Goal: Task Accomplishment & Management: Manage account settings

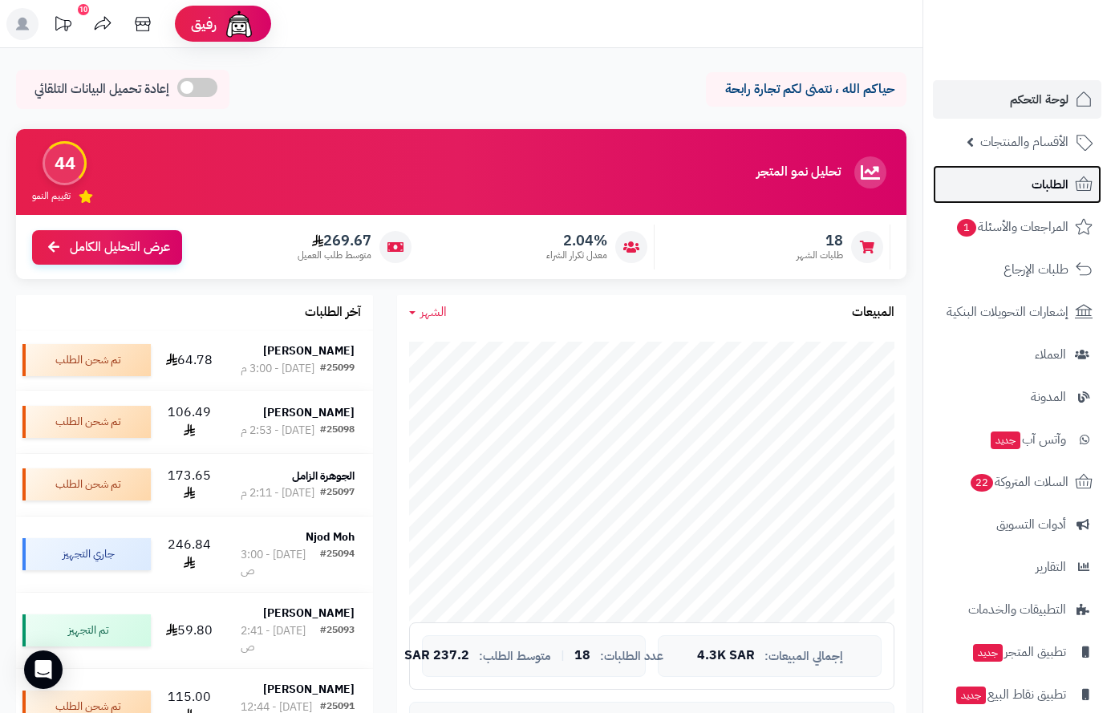
click at [1053, 184] on span "الطلبات" at bounding box center [1050, 184] width 37 height 22
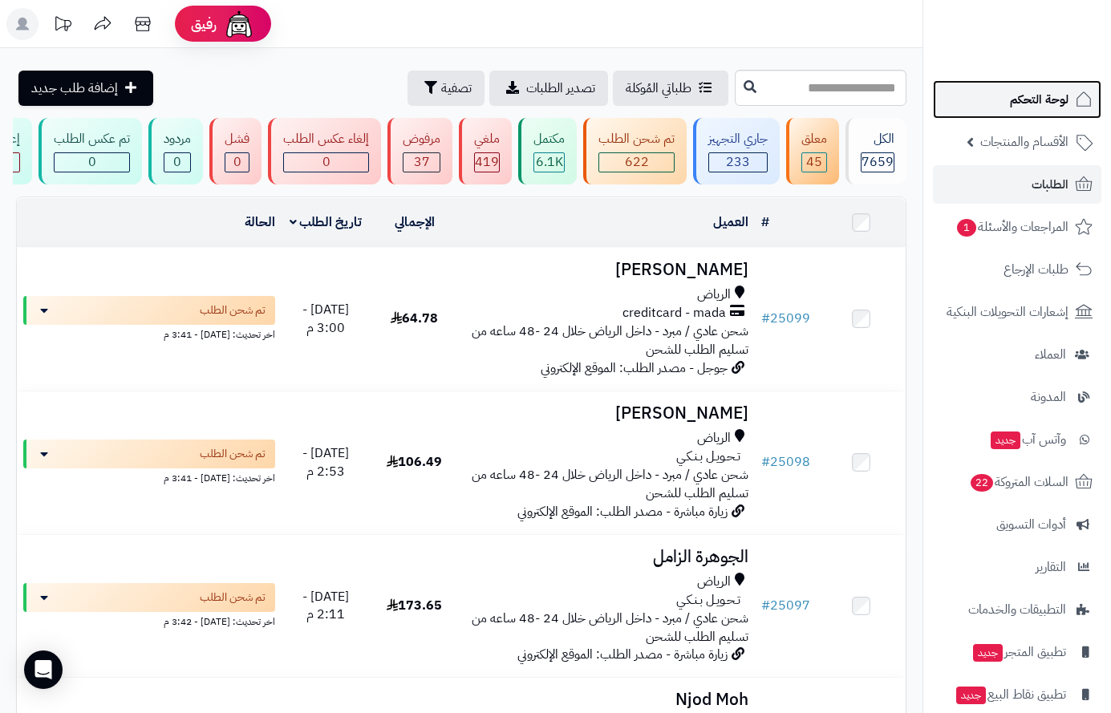
click at [1034, 99] on span "لوحة التحكم" at bounding box center [1039, 99] width 59 height 22
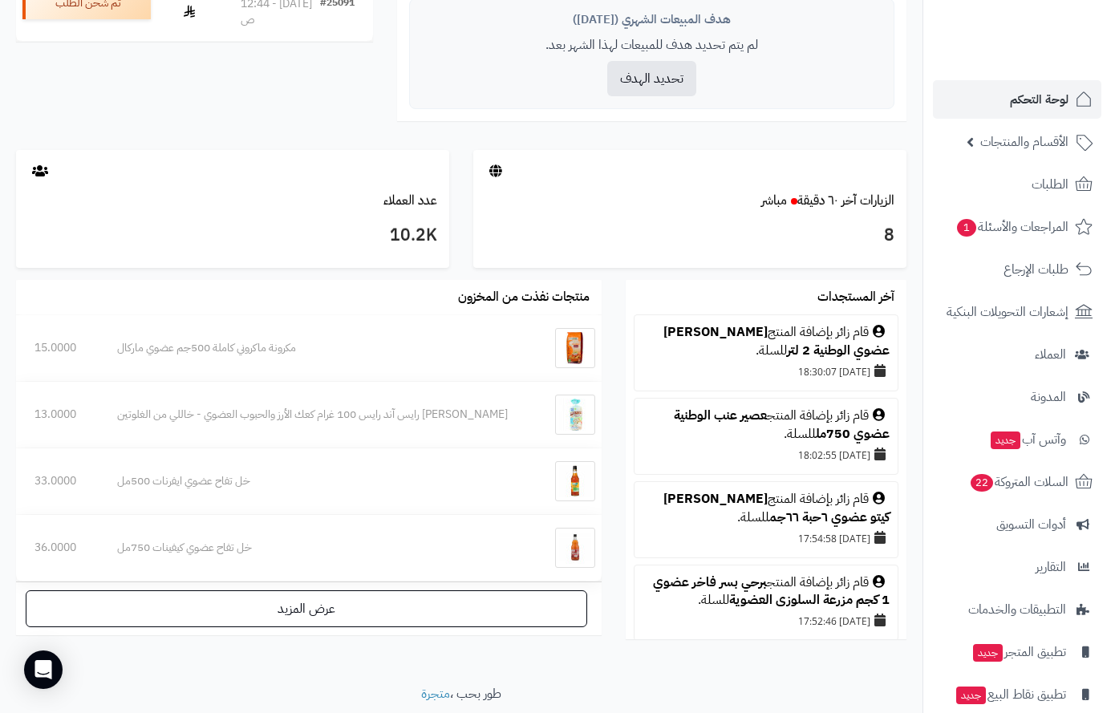
scroll to position [722, 0]
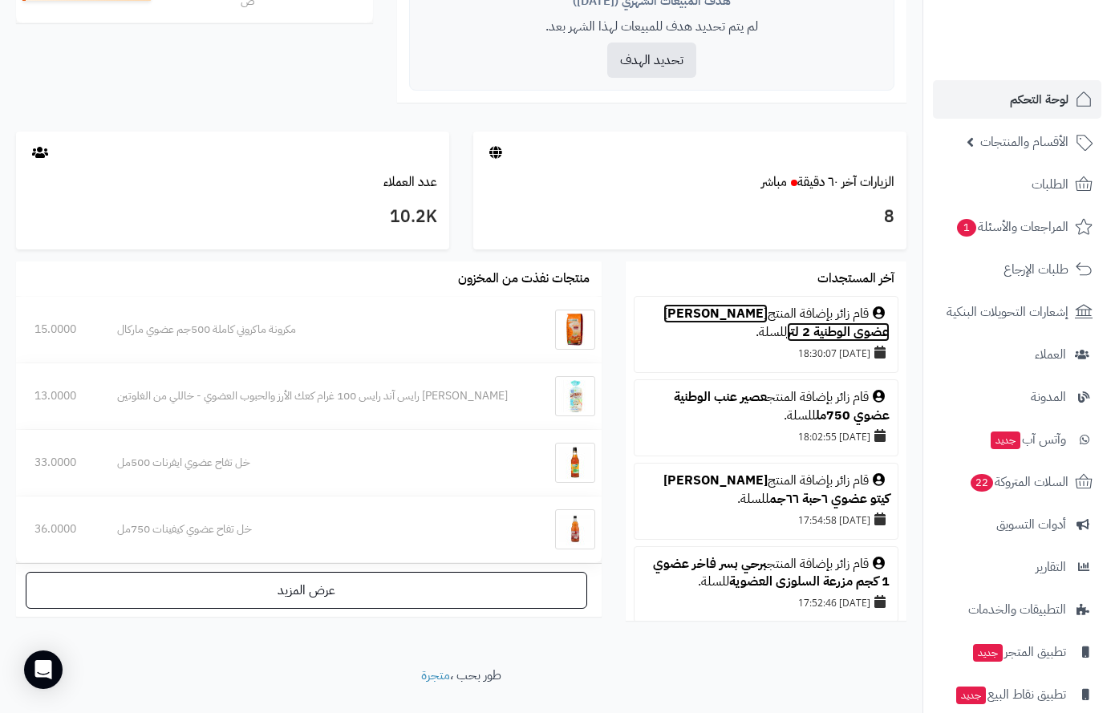
click at [735, 311] on link "زيت زيتون عضوي الوطنية 2 لتر" at bounding box center [777, 323] width 226 height 38
click at [1051, 106] on span "لوحة التحكم" at bounding box center [1039, 99] width 59 height 22
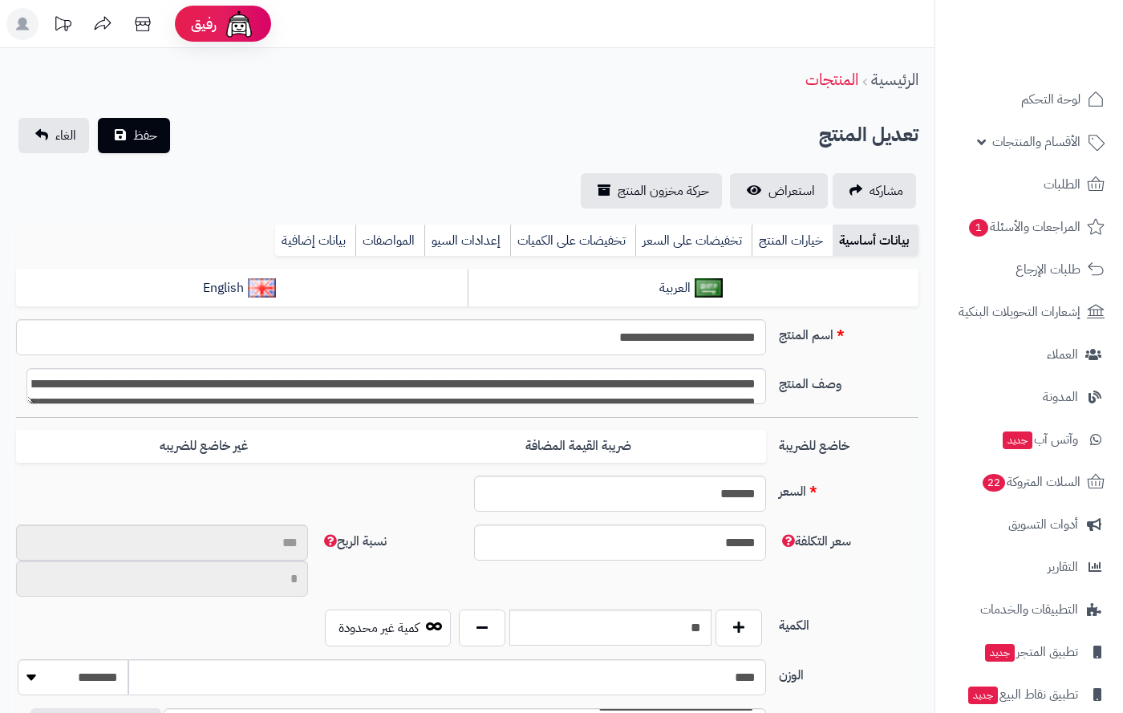
type input "**"
type input "*********"
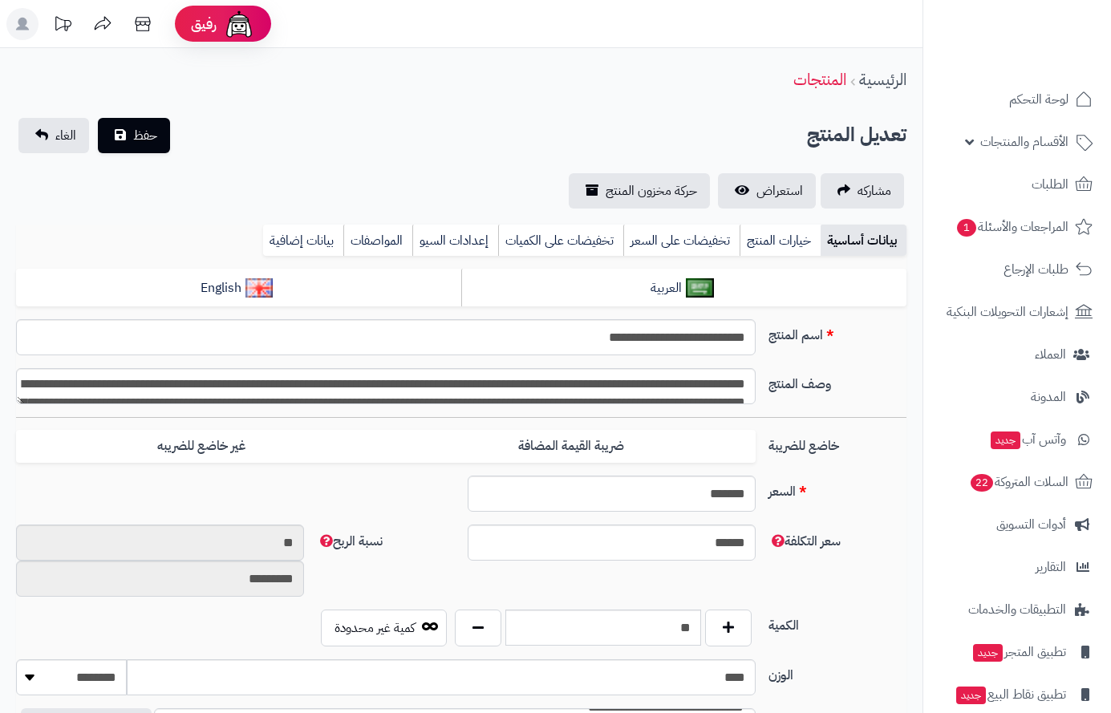
type input "******"
type input "*****"
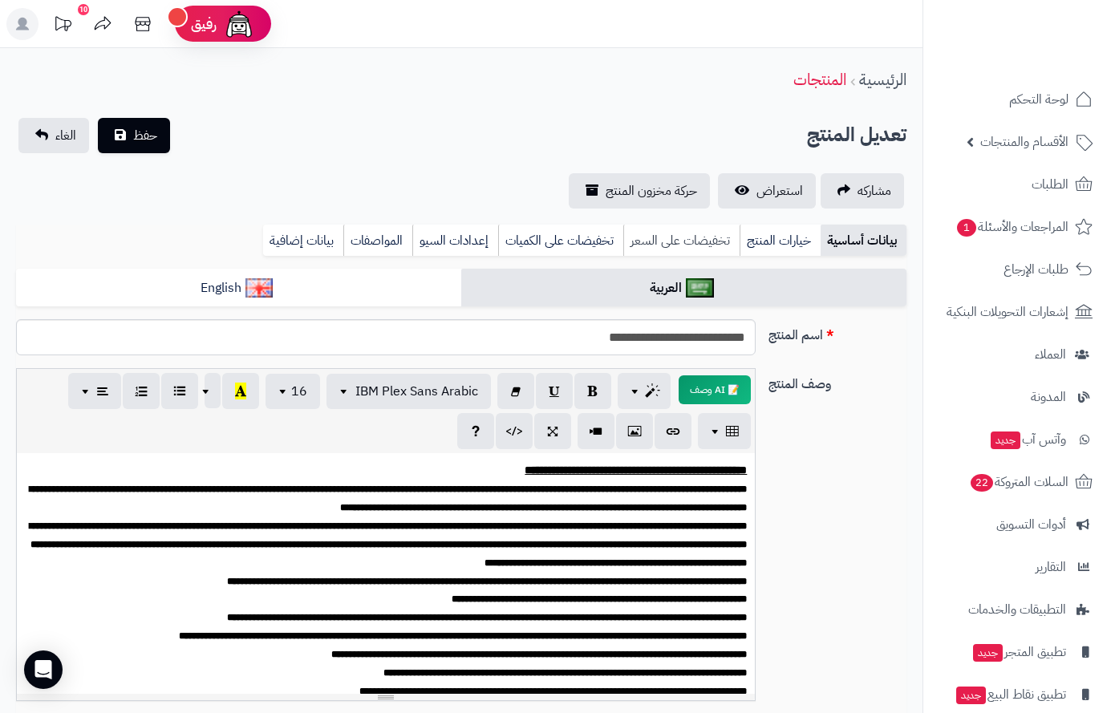
click at [657, 252] on link "تخفيضات على السعر" at bounding box center [681, 241] width 116 height 32
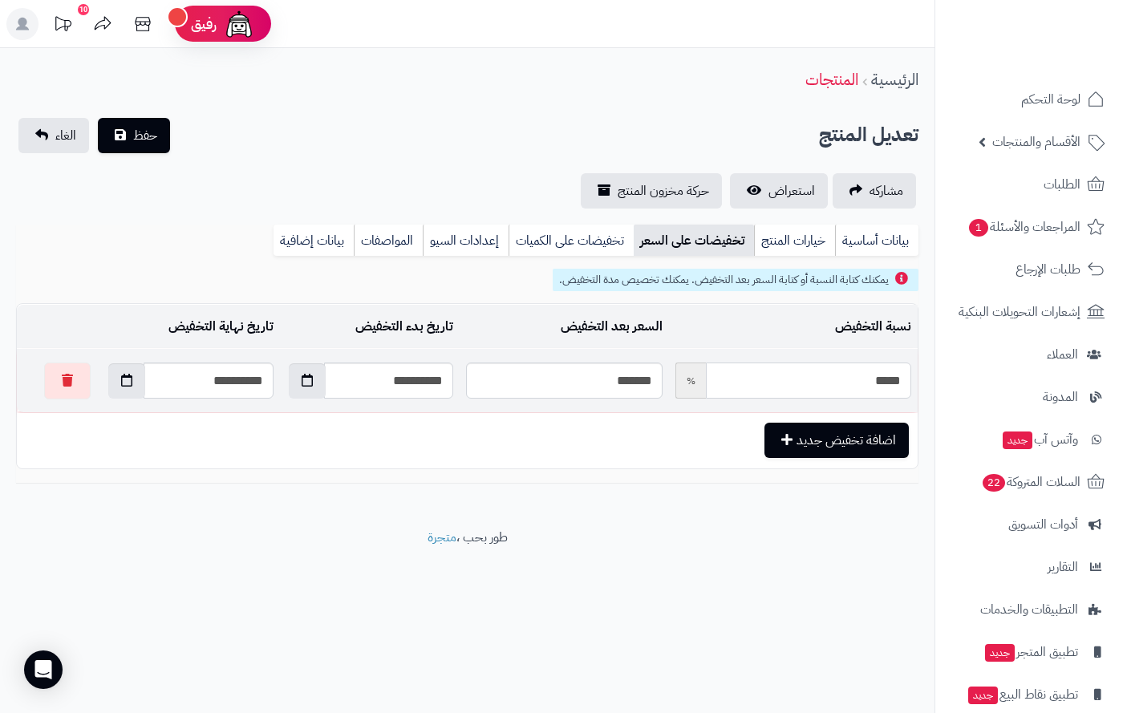
click at [796, 385] on input "*****" at bounding box center [808, 381] width 205 height 36
type input "*"
type input "*****"
type input "*"
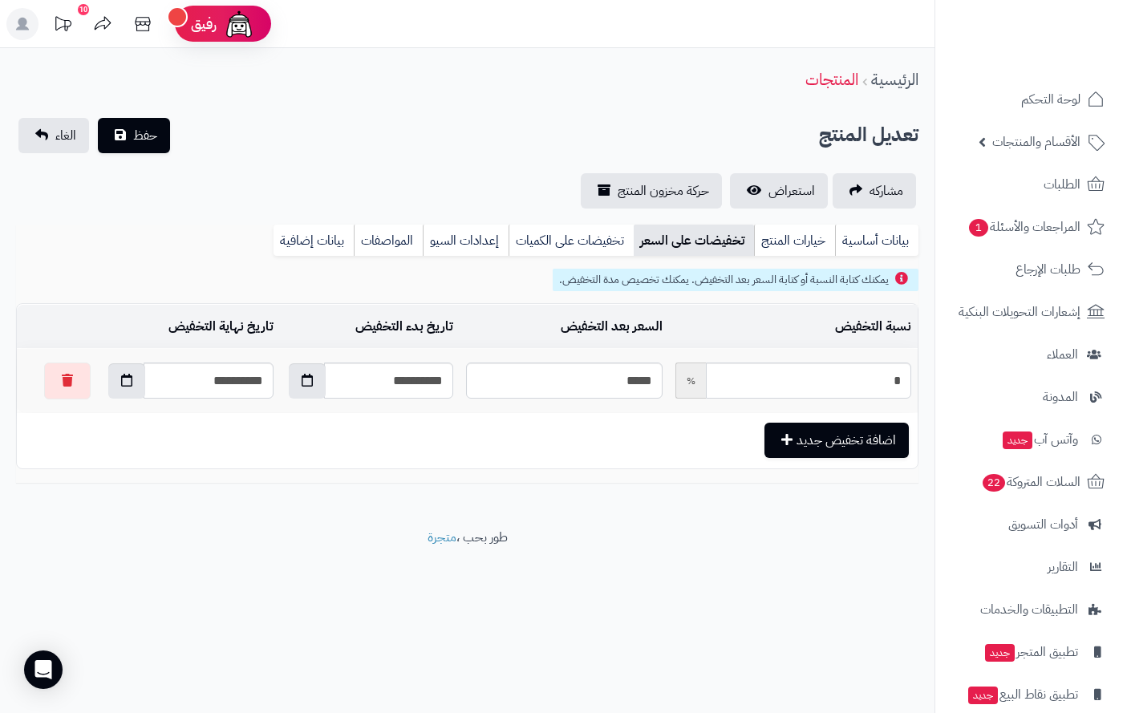
click at [549, 120] on div "تعديل المنتج حفظ الغاء" at bounding box center [467, 135] width 903 height 35
click at [148, 137] on span "حفظ" at bounding box center [145, 134] width 24 height 19
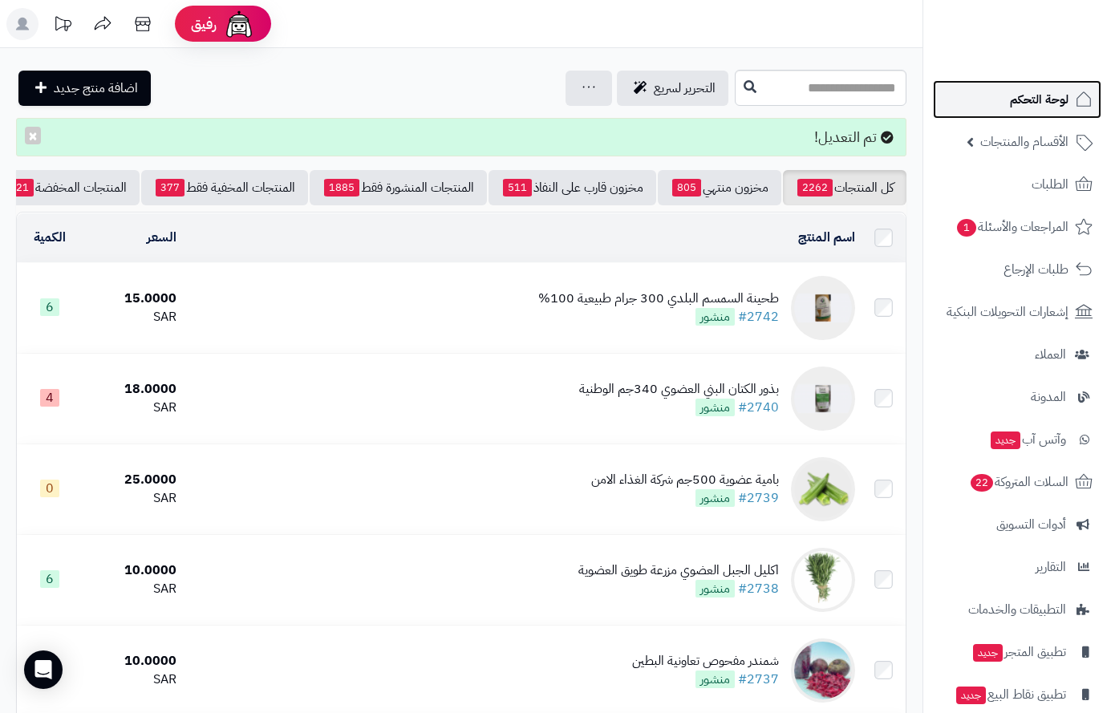
click at [1040, 99] on span "لوحة التحكم" at bounding box center [1039, 99] width 59 height 22
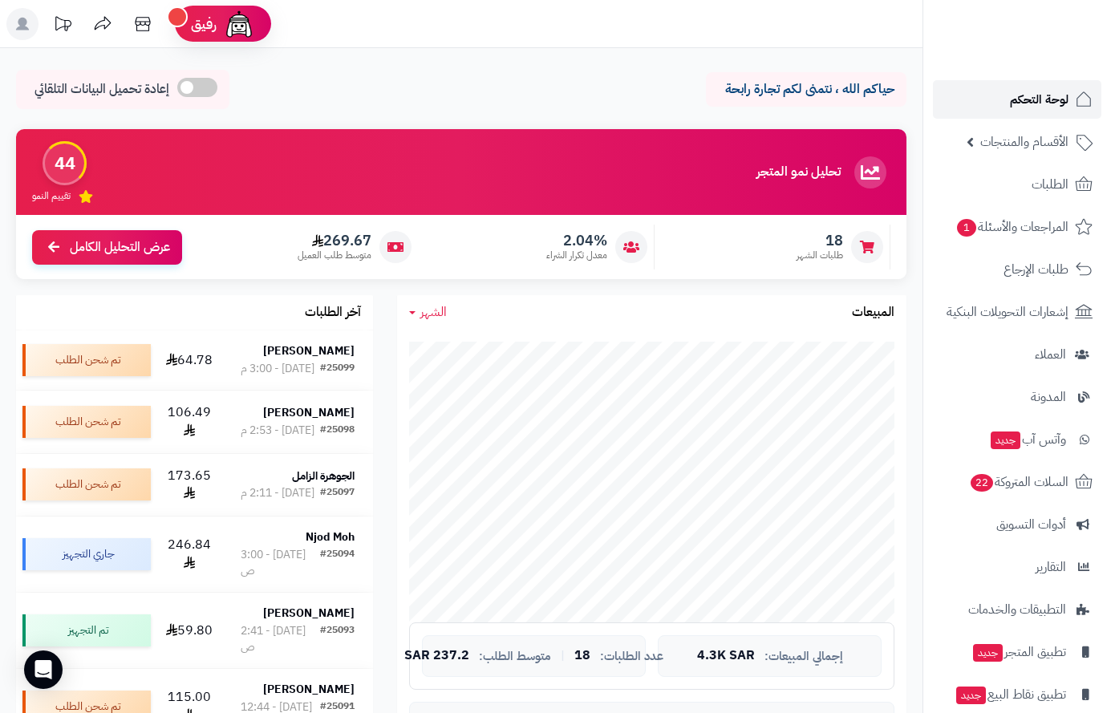
click at [1032, 108] on span "لوحة التحكم" at bounding box center [1039, 99] width 59 height 22
click at [1046, 101] on span "لوحة التحكم" at bounding box center [1039, 99] width 59 height 22
click at [1044, 108] on span "لوحة التحكم" at bounding box center [1039, 99] width 59 height 22
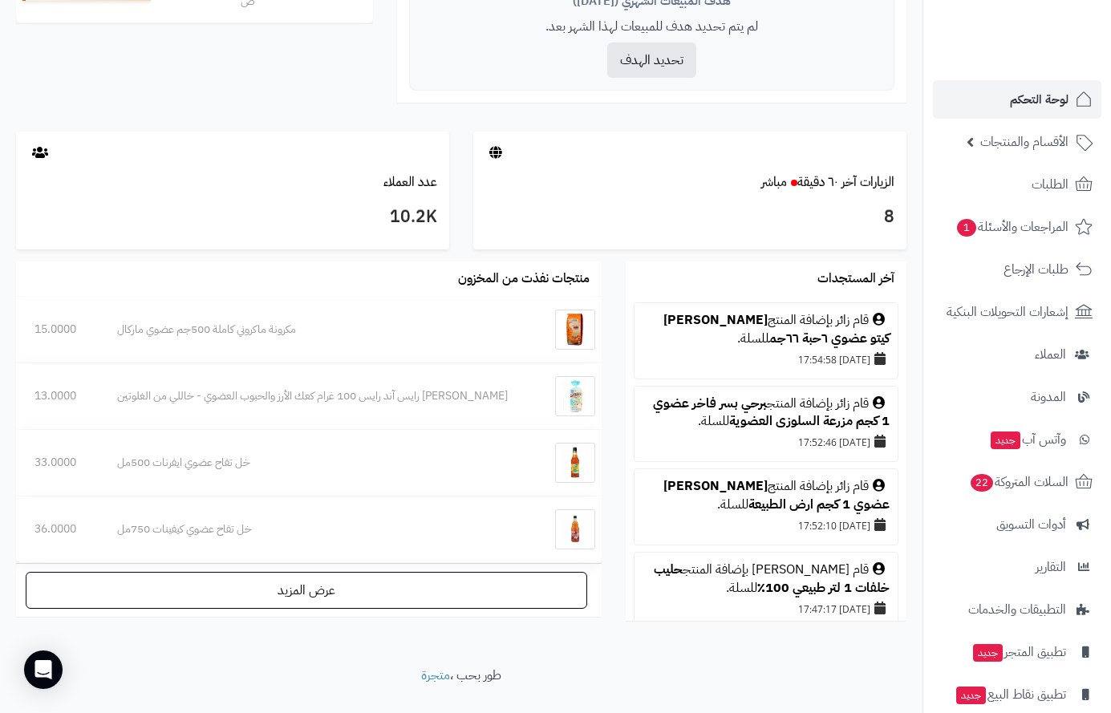
scroll to position [80, 0]
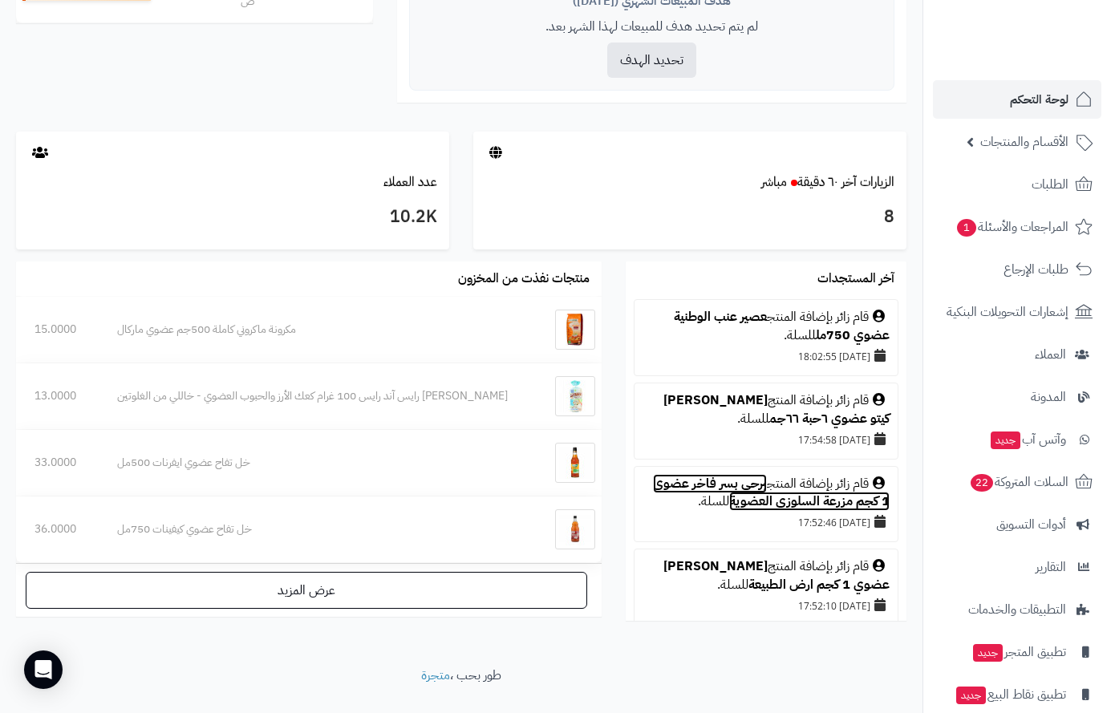
click at [745, 490] on link "برحي بسر فاخر عضوي 1 كجم مزرعة السلوزى العضوية" at bounding box center [771, 493] width 237 height 38
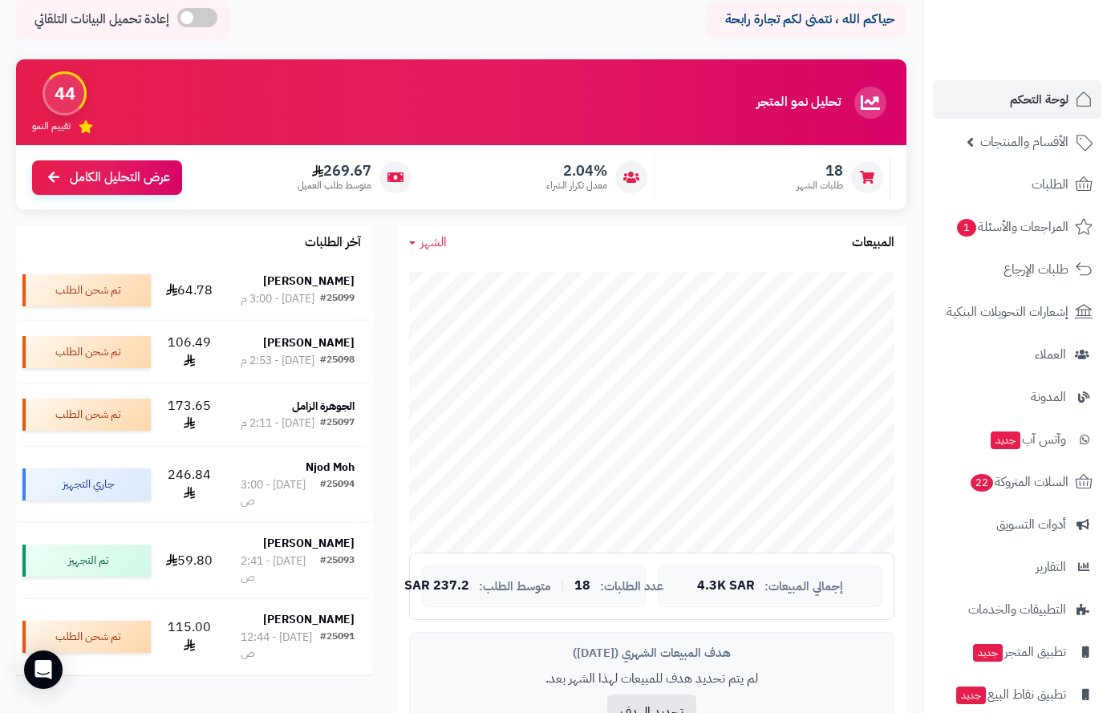
scroll to position [0, 0]
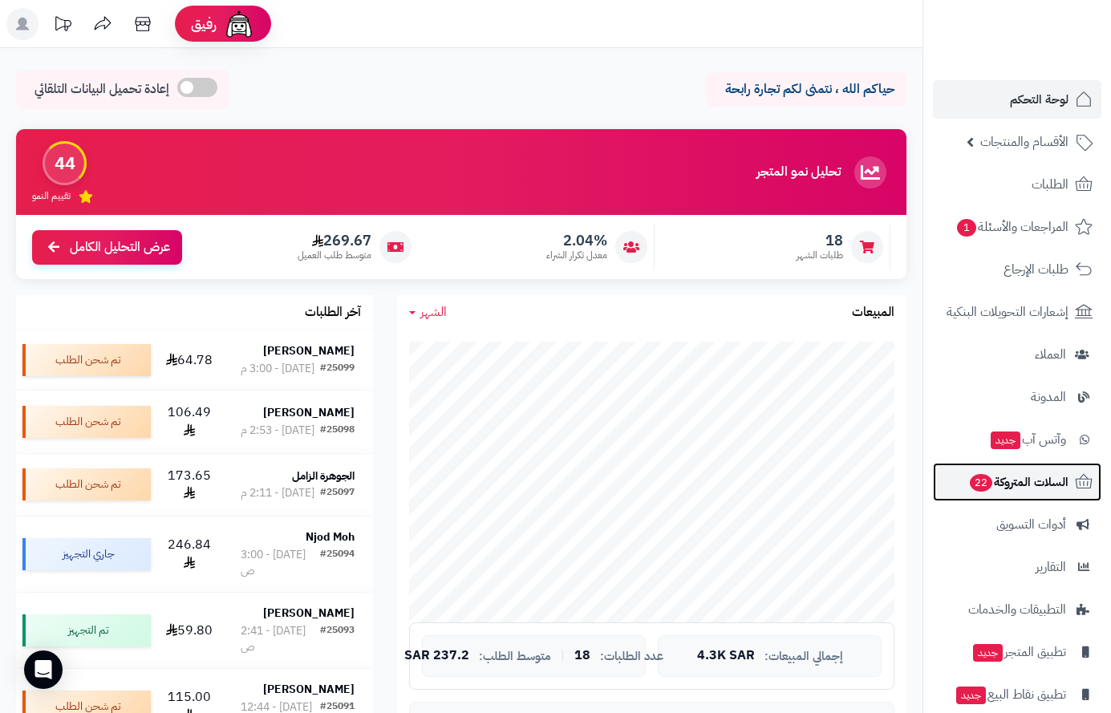
click at [1013, 480] on span "السلات المتروكة 22" at bounding box center [1019, 482] width 100 height 22
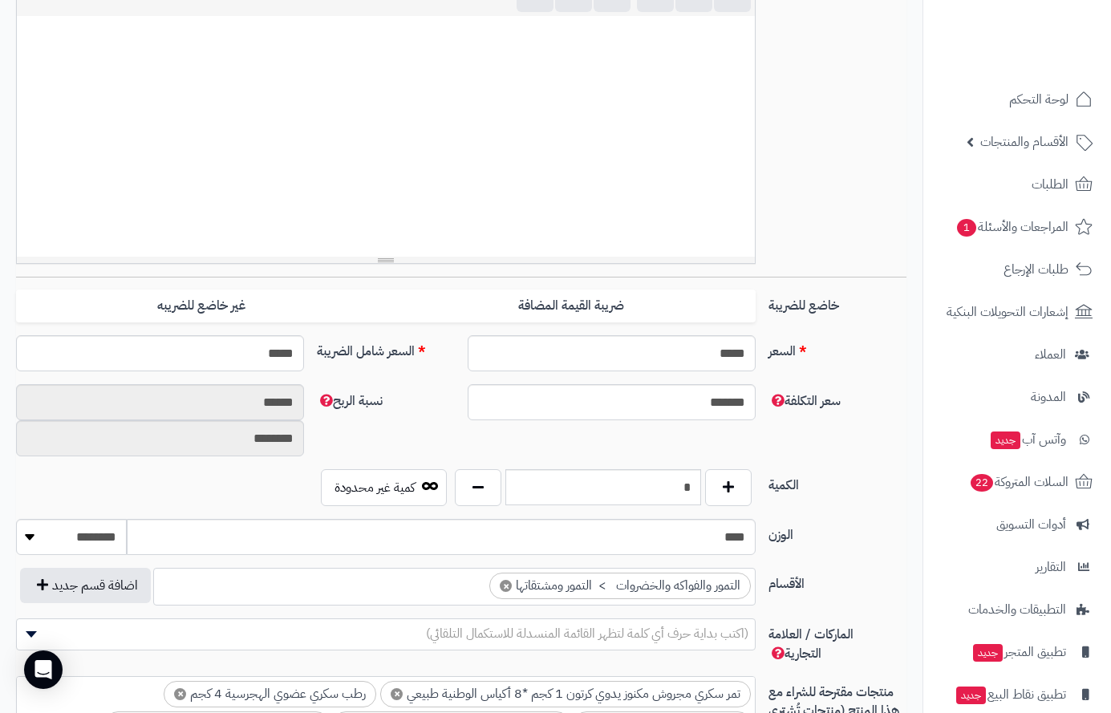
scroll to position [562, 0]
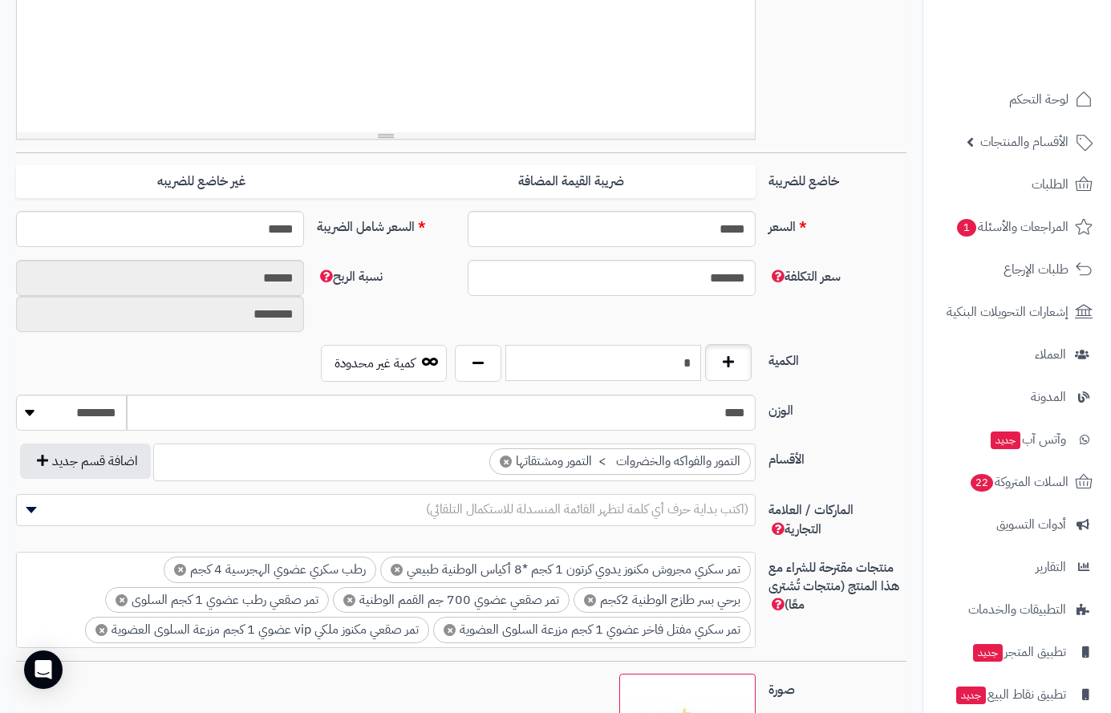
drag, startPoint x: 661, startPoint y: 372, endPoint x: 715, endPoint y: 365, distance: 54.2
click at [715, 365] on div "*" at bounding box center [604, 363] width 306 height 37
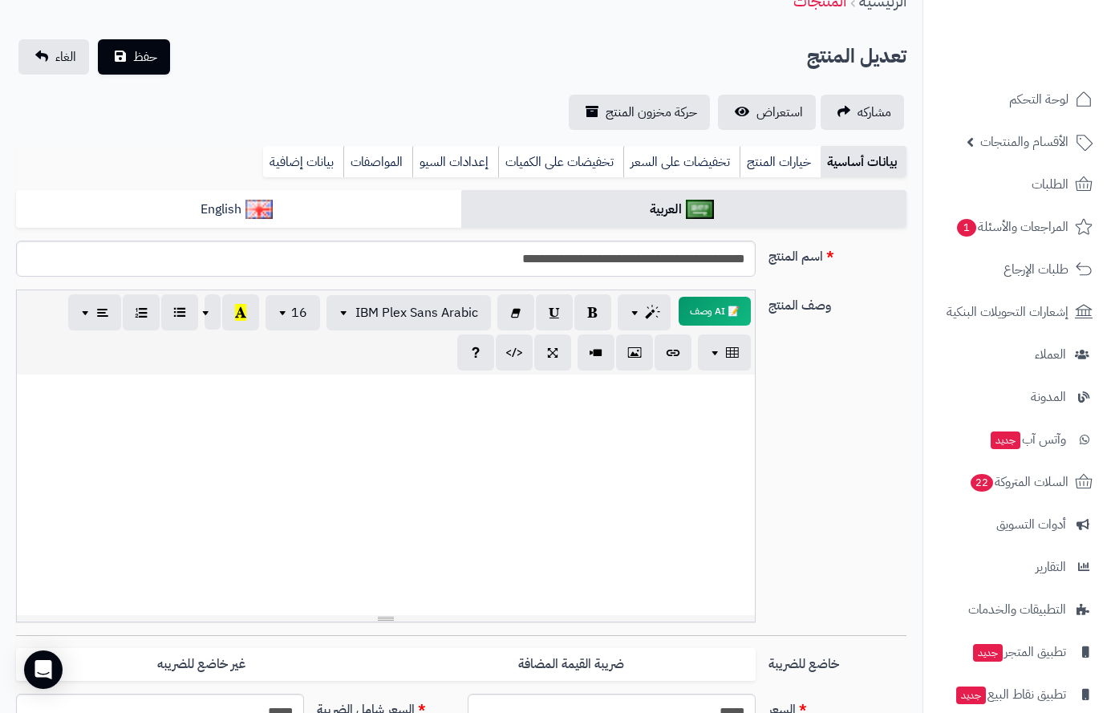
scroll to position [0, 0]
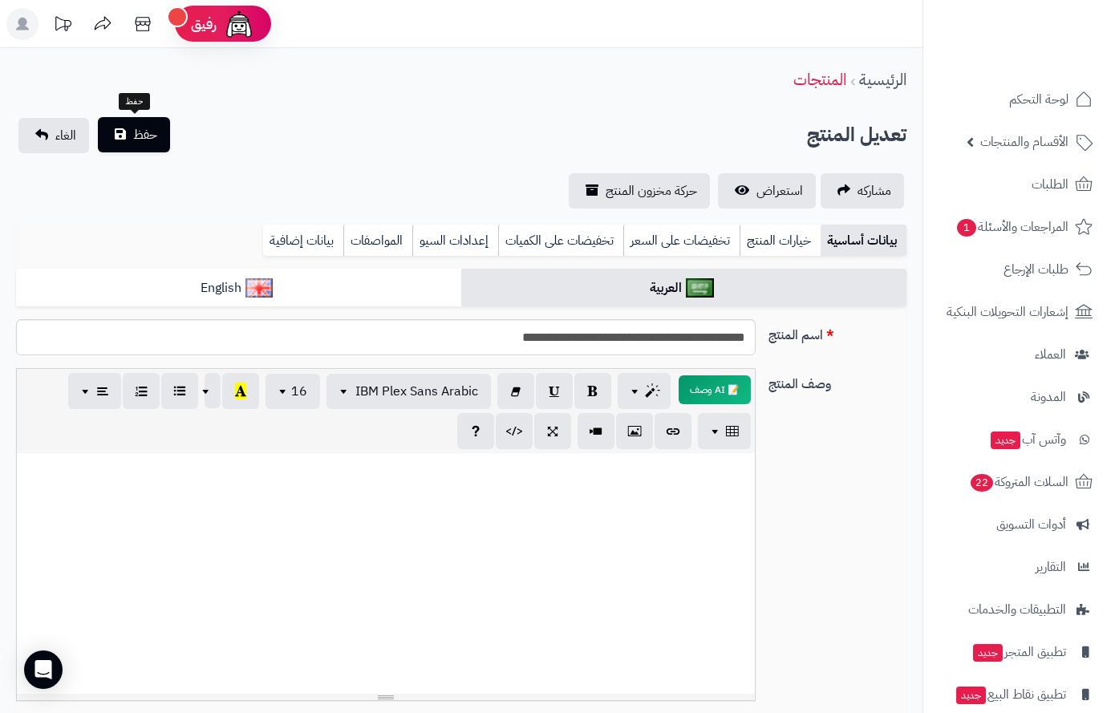
type input "*"
click at [143, 136] on span "حفظ" at bounding box center [145, 134] width 24 height 19
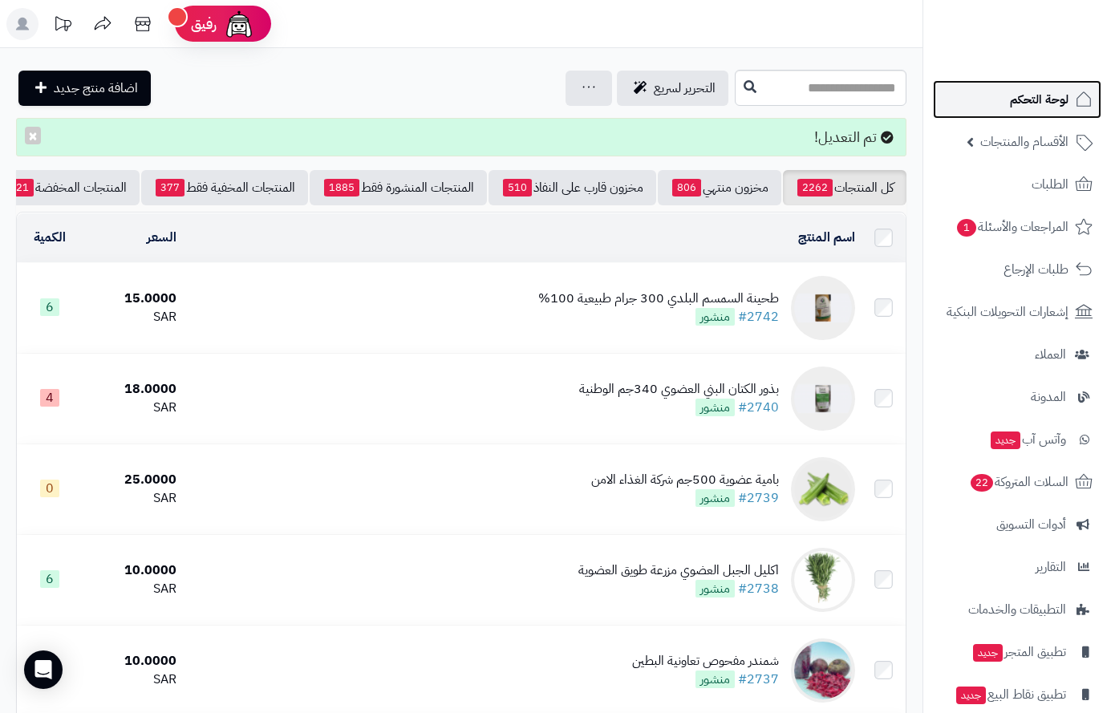
click at [1053, 97] on span "لوحة التحكم" at bounding box center [1039, 99] width 59 height 22
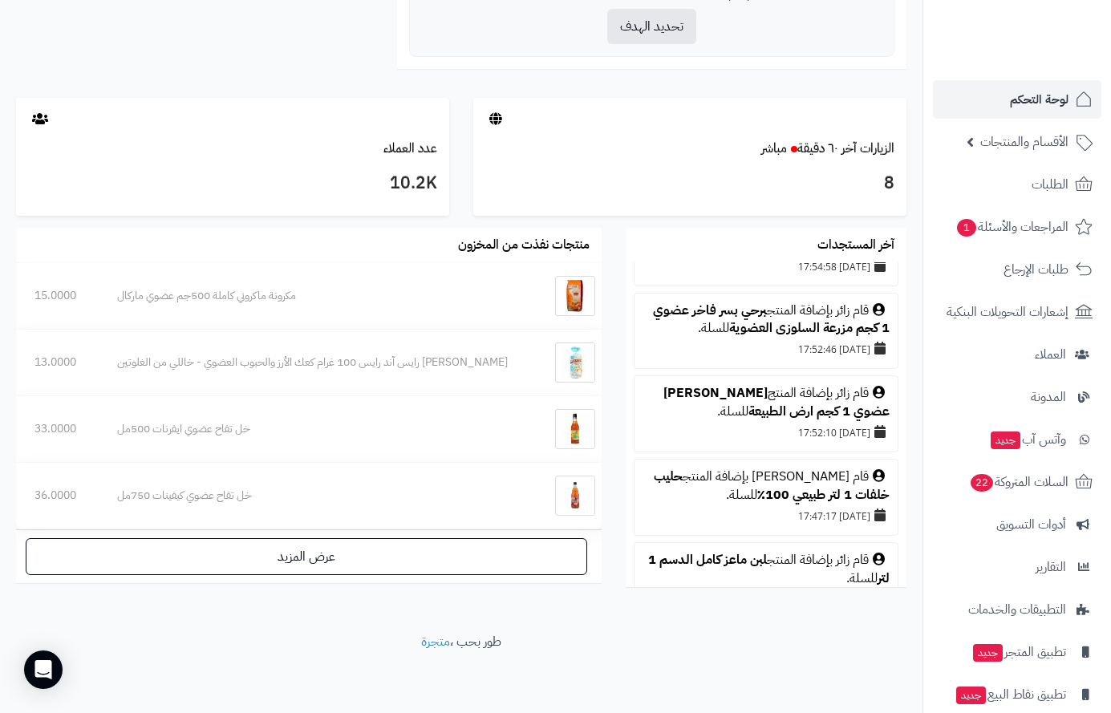
scroll to position [241, 0]
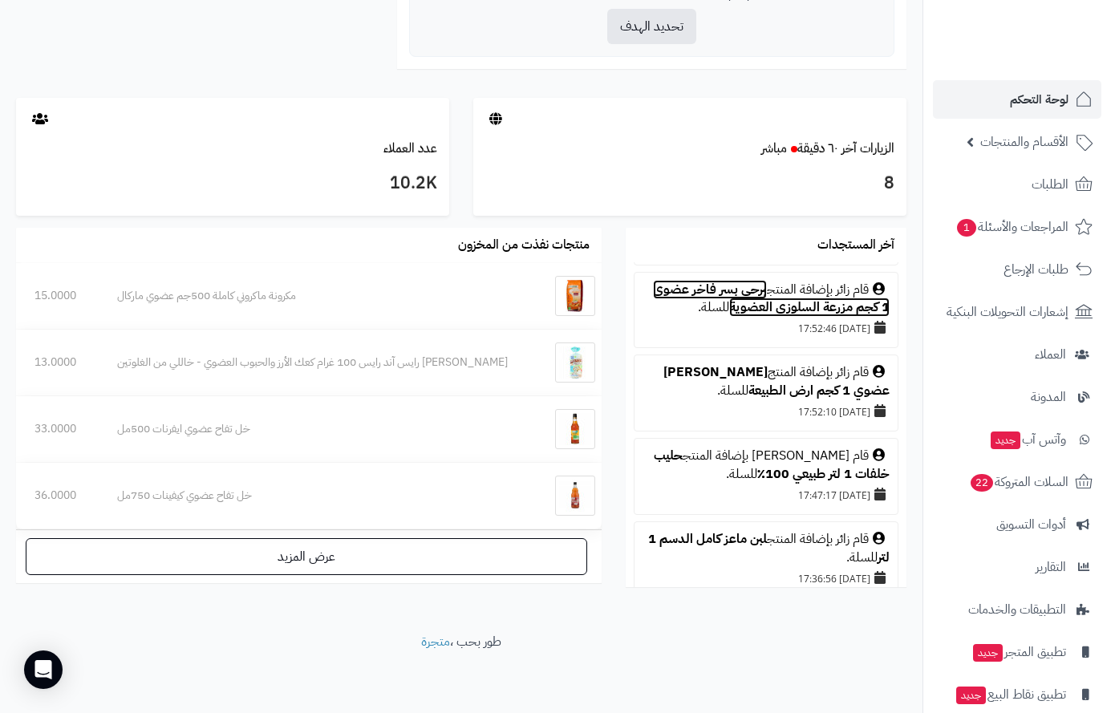
click at [758, 299] on link "برحي بسر فاخر عضوي 1 كجم مزرعة السلوزى العضوية" at bounding box center [771, 299] width 237 height 38
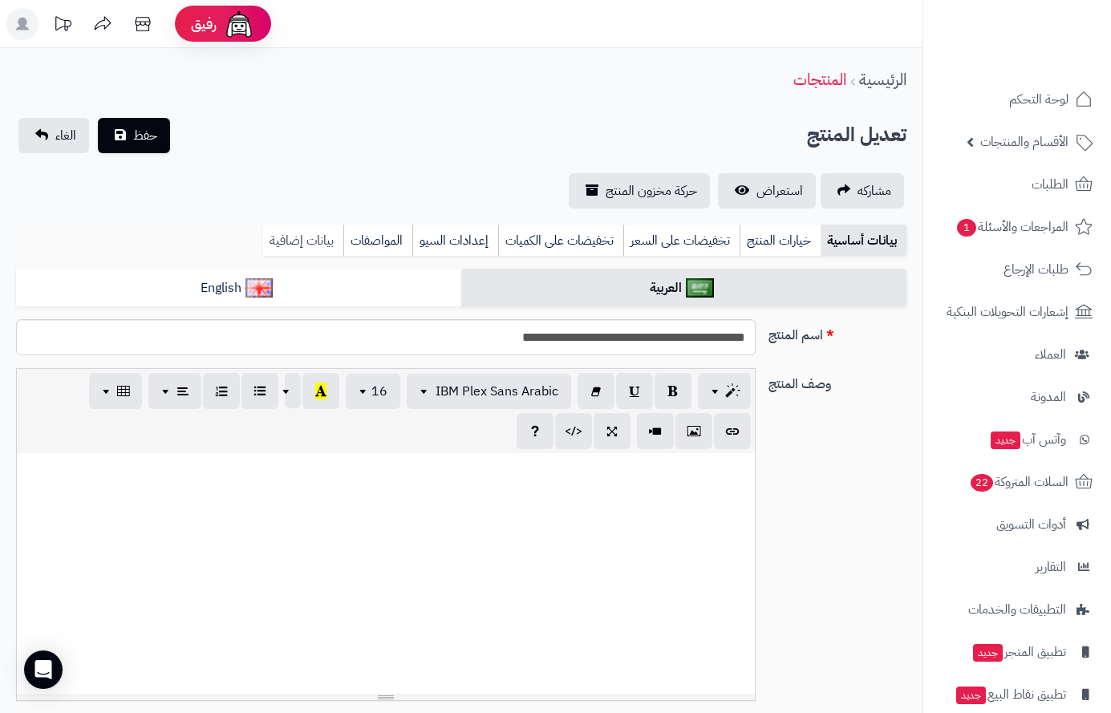
click at [285, 238] on link "بيانات إضافية" at bounding box center [303, 241] width 80 height 32
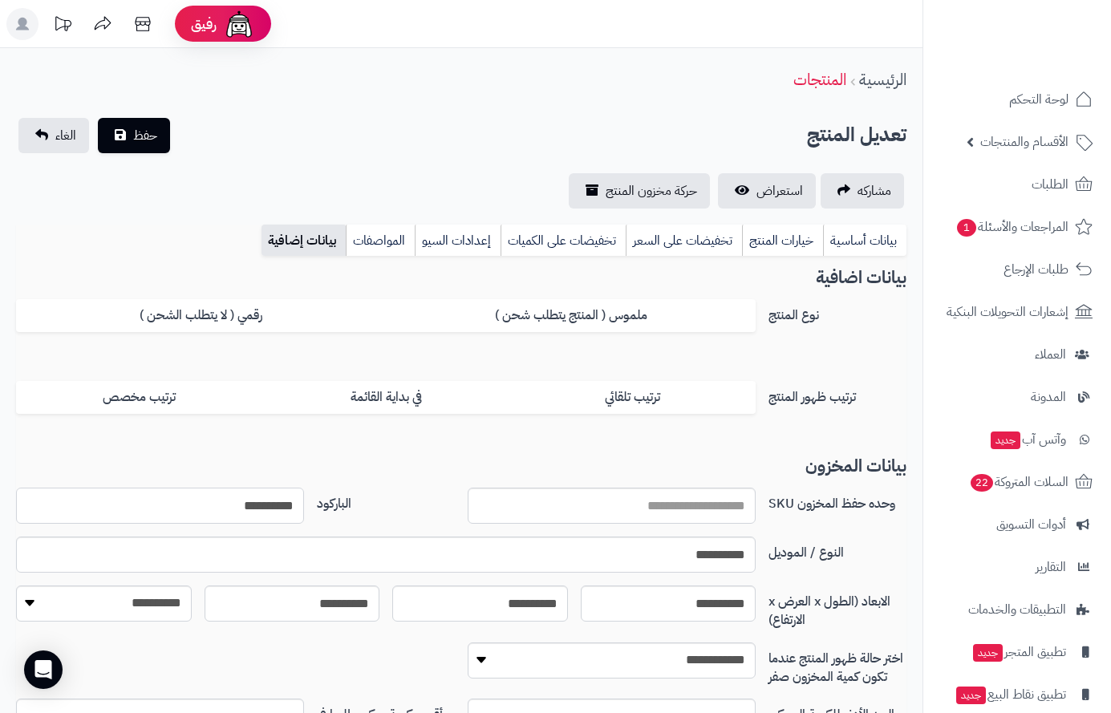
click at [244, 508] on input "**********" at bounding box center [160, 506] width 288 height 36
click at [136, 140] on span "حفظ" at bounding box center [145, 134] width 24 height 19
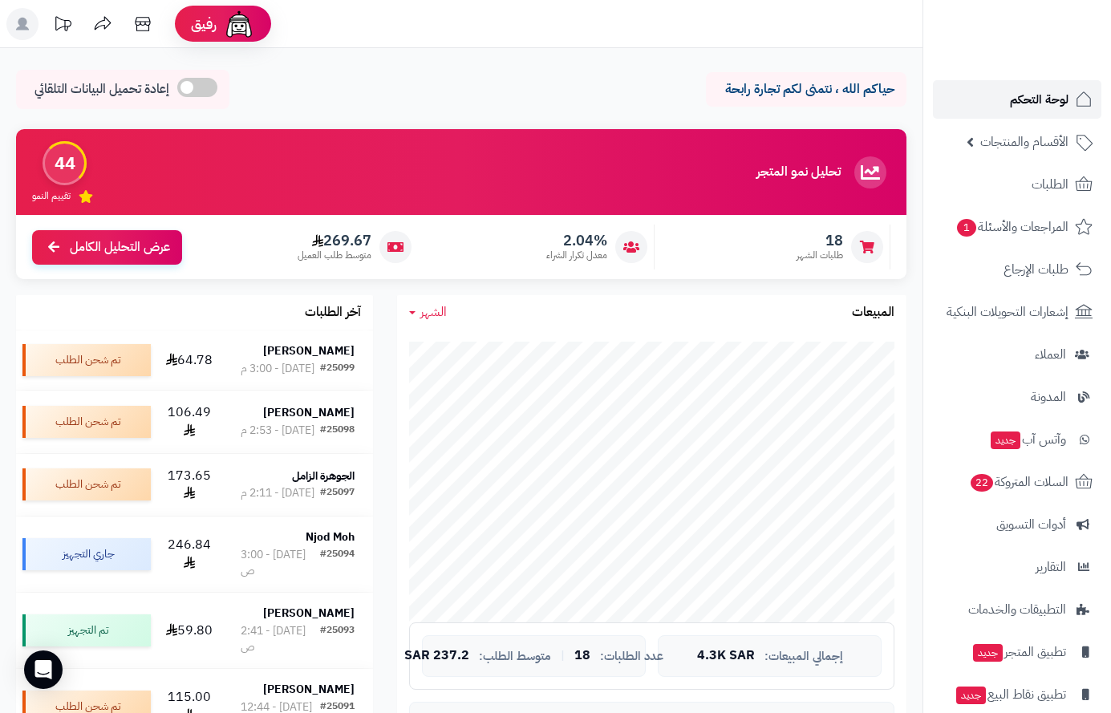
click at [1060, 95] on span "لوحة التحكم" at bounding box center [1039, 99] width 59 height 22
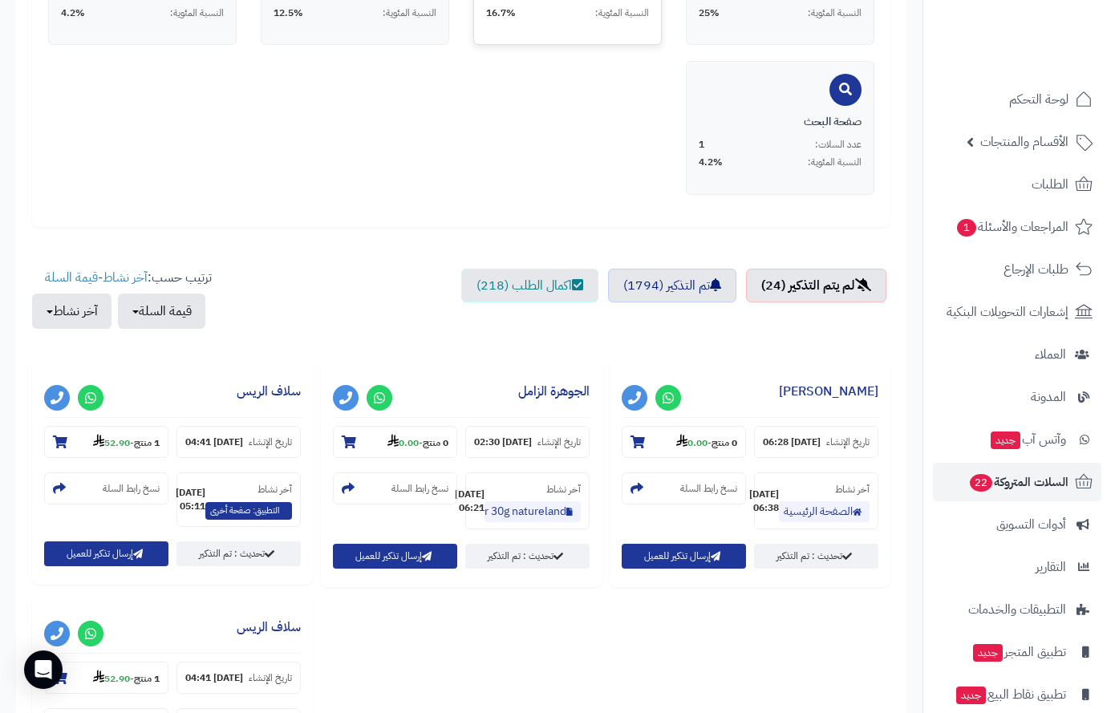
scroll to position [562, 0]
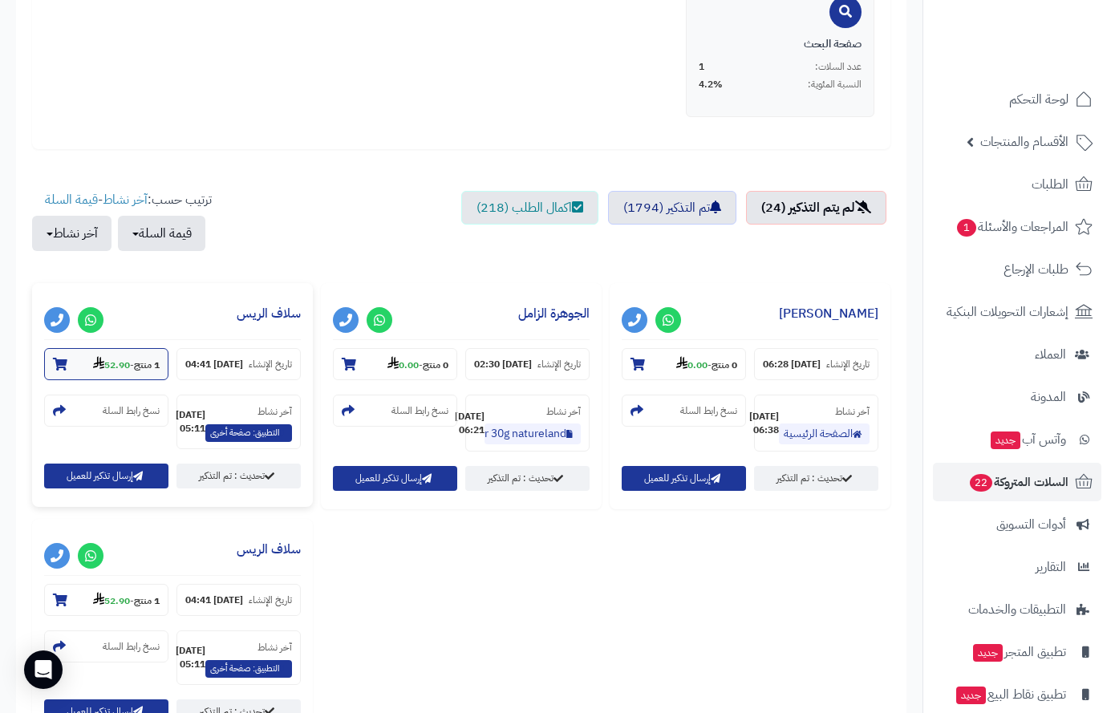
click at [58, 364] on icon at bounding box center [60, 364] width 14 height 13
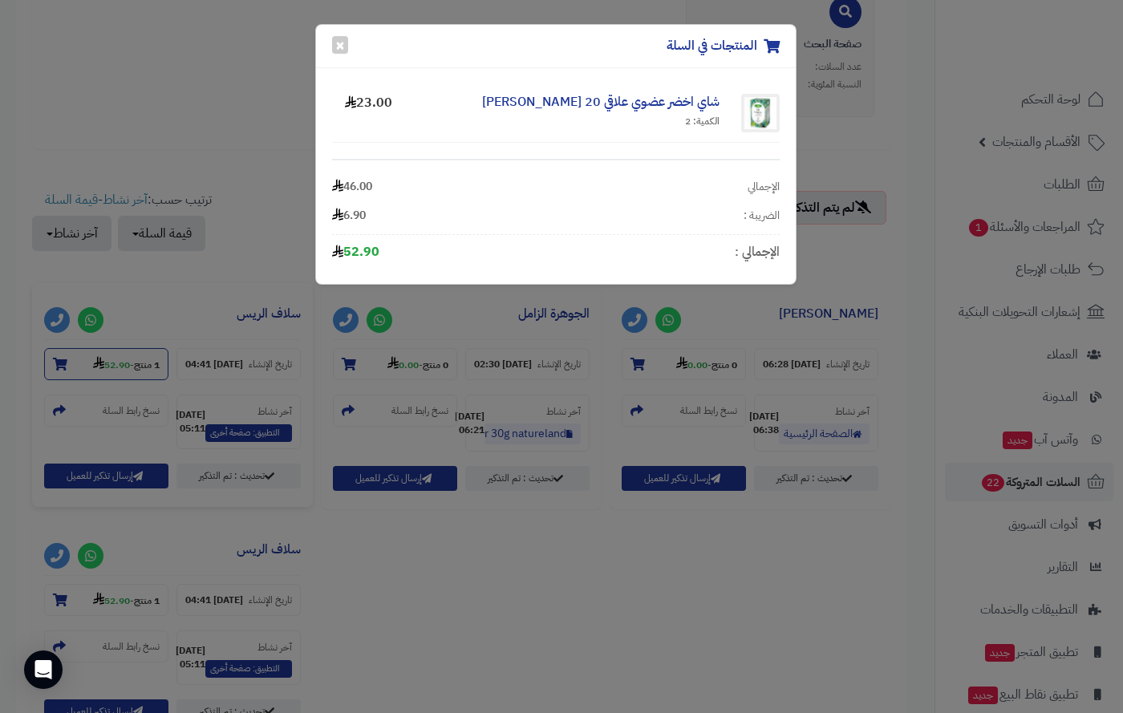
click at [58, 364] on div "المنتجات في السلة × شاي اخضر عضوي علاقي 20 كيس ارتميس الكمية: 2 23.00 الإجمالي …" at bounding box center [561, 356] width 1123 height 713
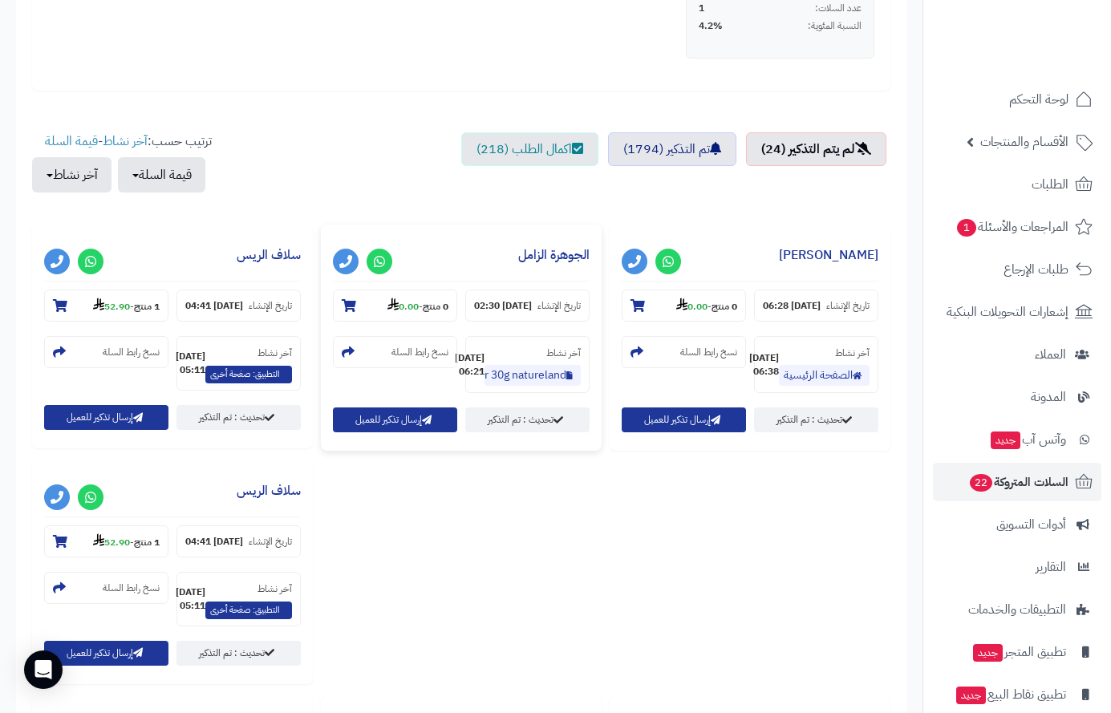
scroll to position [802, 0]
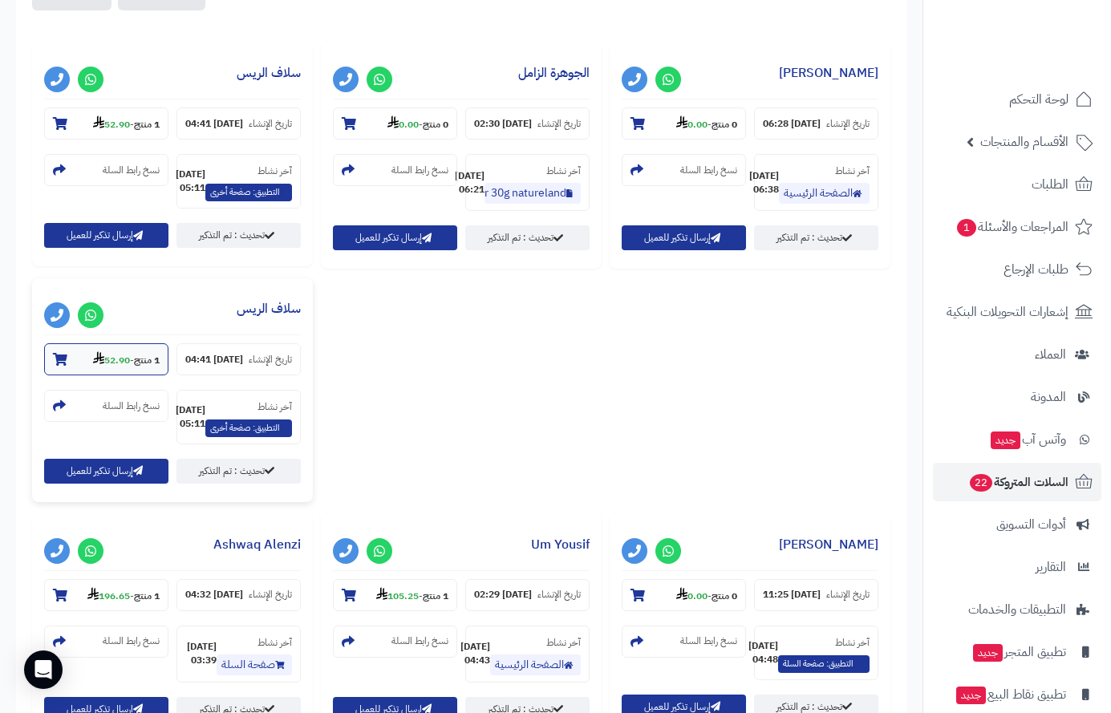
click at [169, 376] on section "1 منتج - 52.90" at bounding box center [106, 359] width 124 height 32
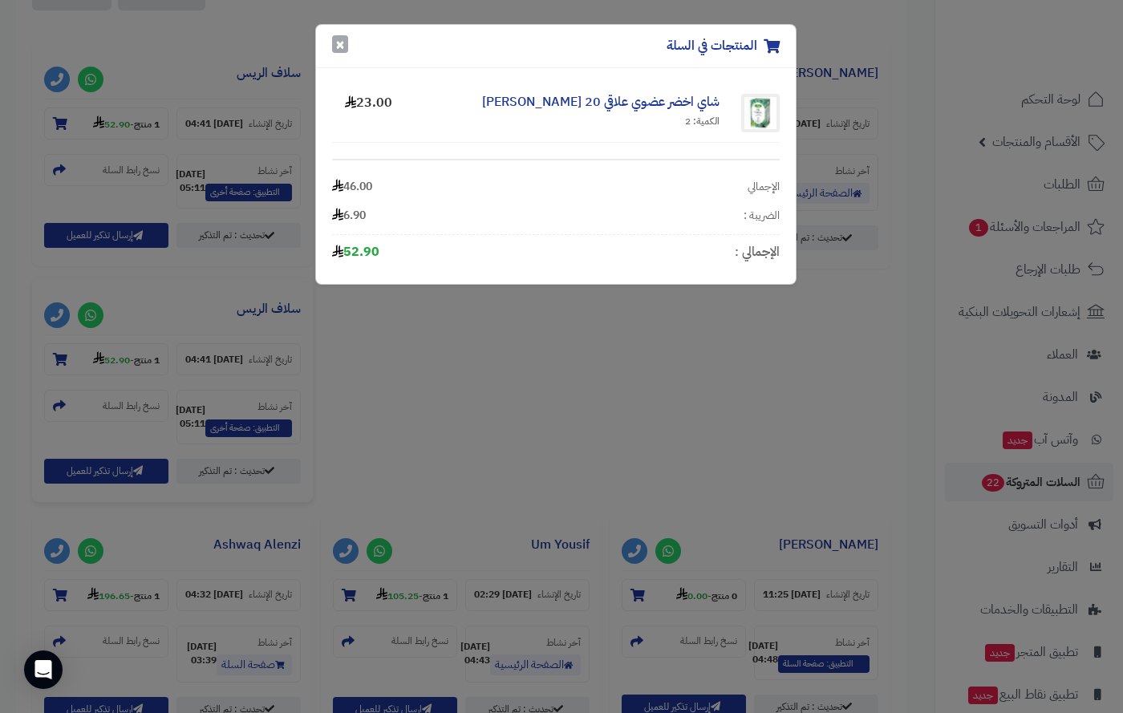
click at [338, 39] on button "×" at bounding box center [340, 44] width 16 height 18
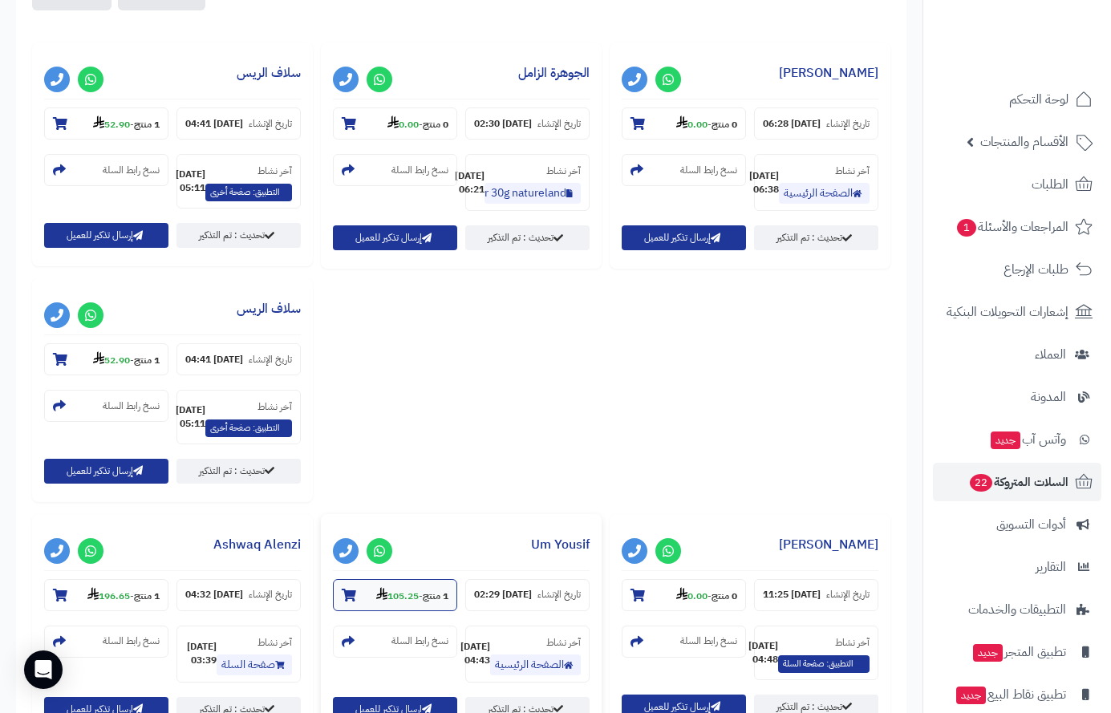
click at [342, 589] on icon at bounding box center [349, 595] width 14 height 13
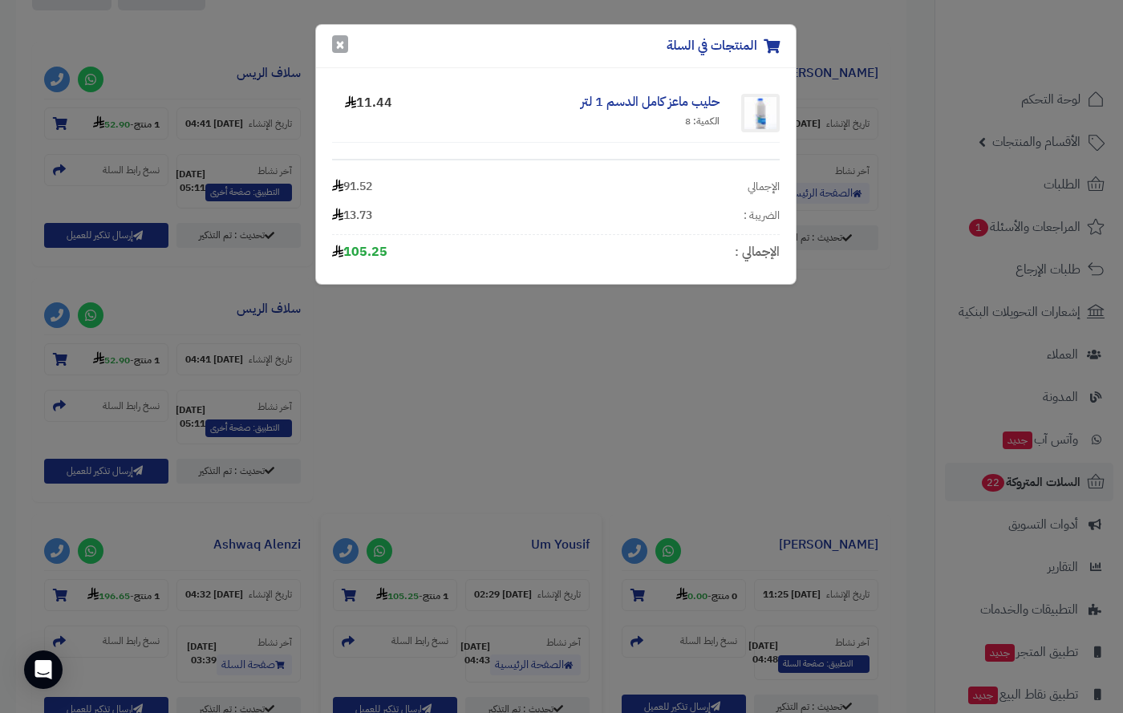
click at [339, 43] on button "×" at bounding box center [340, 44] width 16 height 18
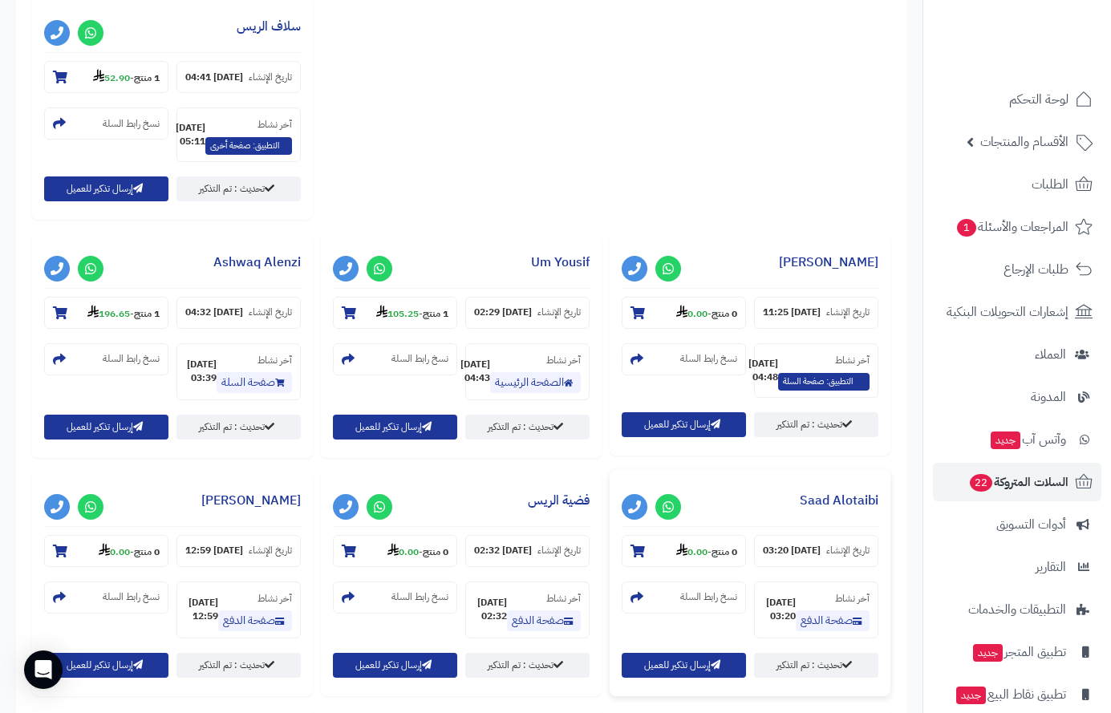
scroll to position [1043, 0]
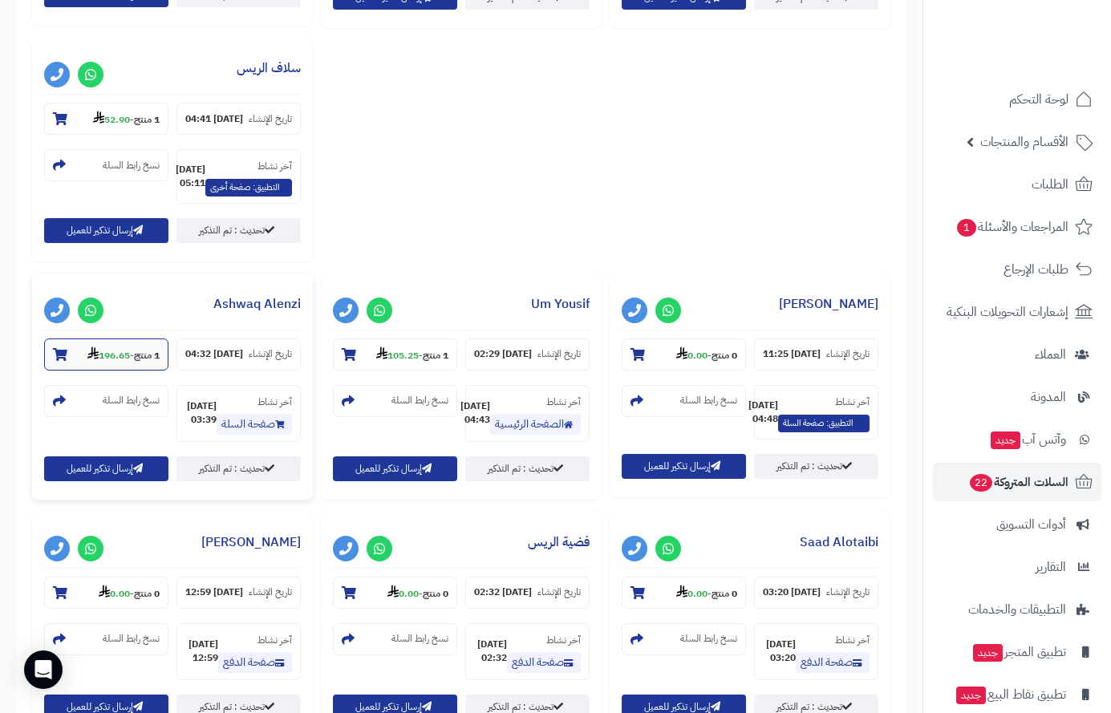
click at [67, 361] on icon at bounding box center [60, 354] width 14 height 13
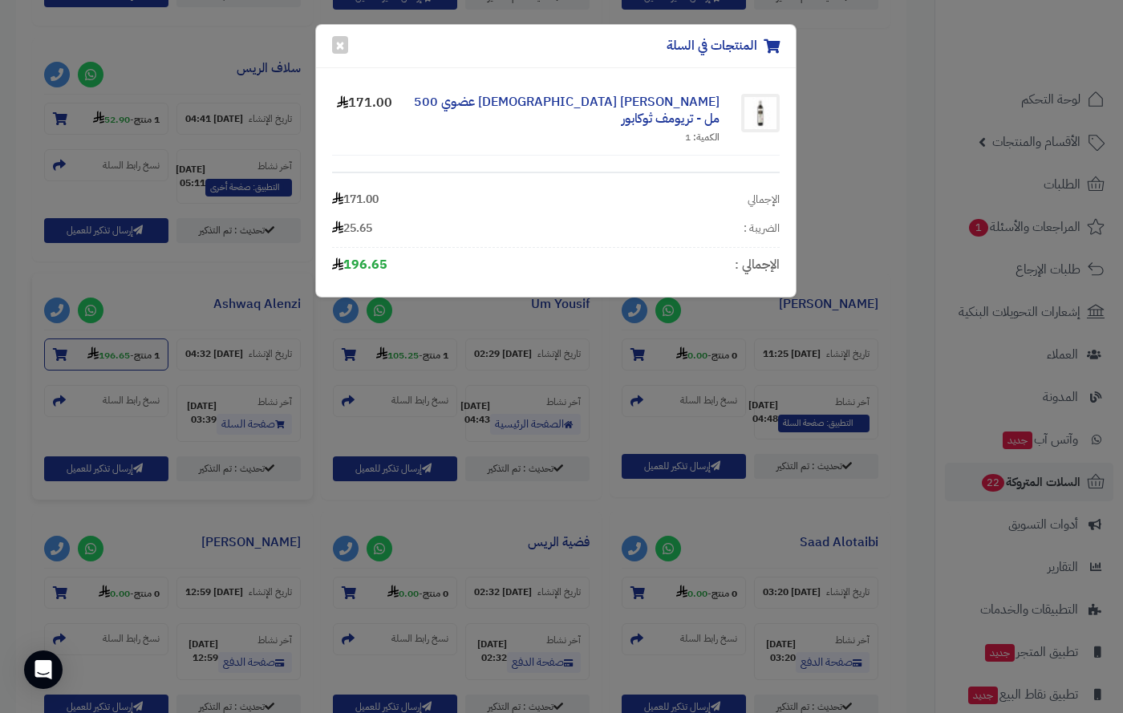
click at [638, 407] on div "المنتجات في السلة × زيت زيتون تونسي عضوي 500 مل - تريومف ثوكابور الكمية: 1 171.…" at bounding box center [561, 356] width 1123 height 713
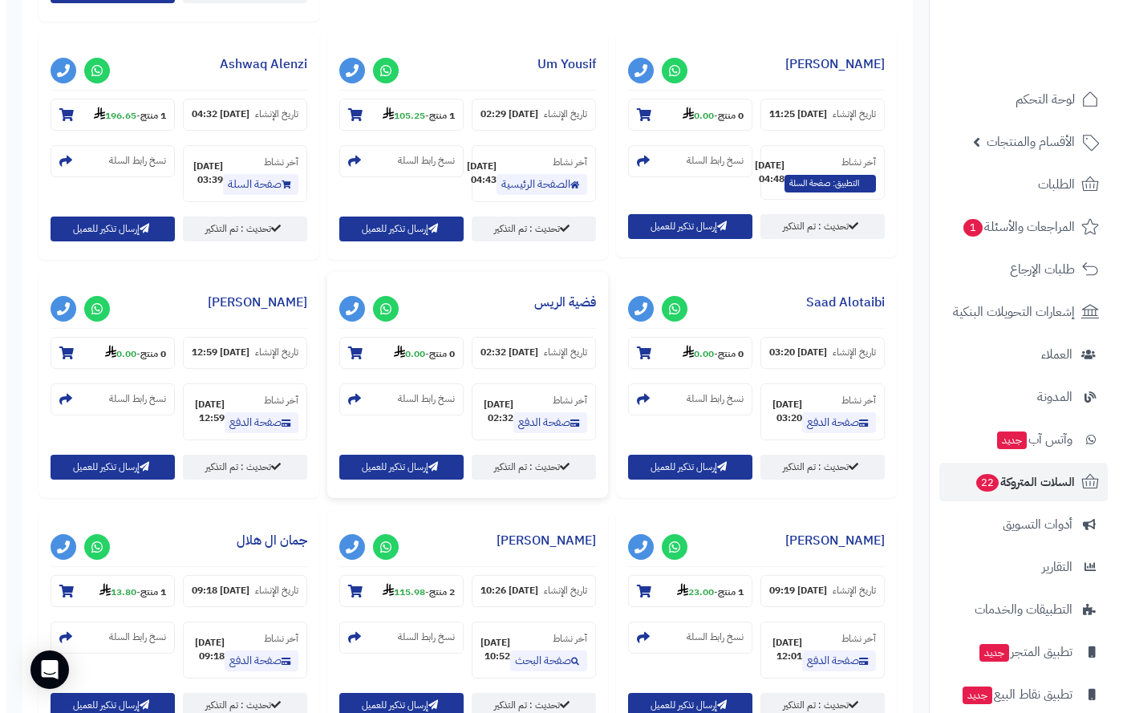
scroll to position [1284, 0]
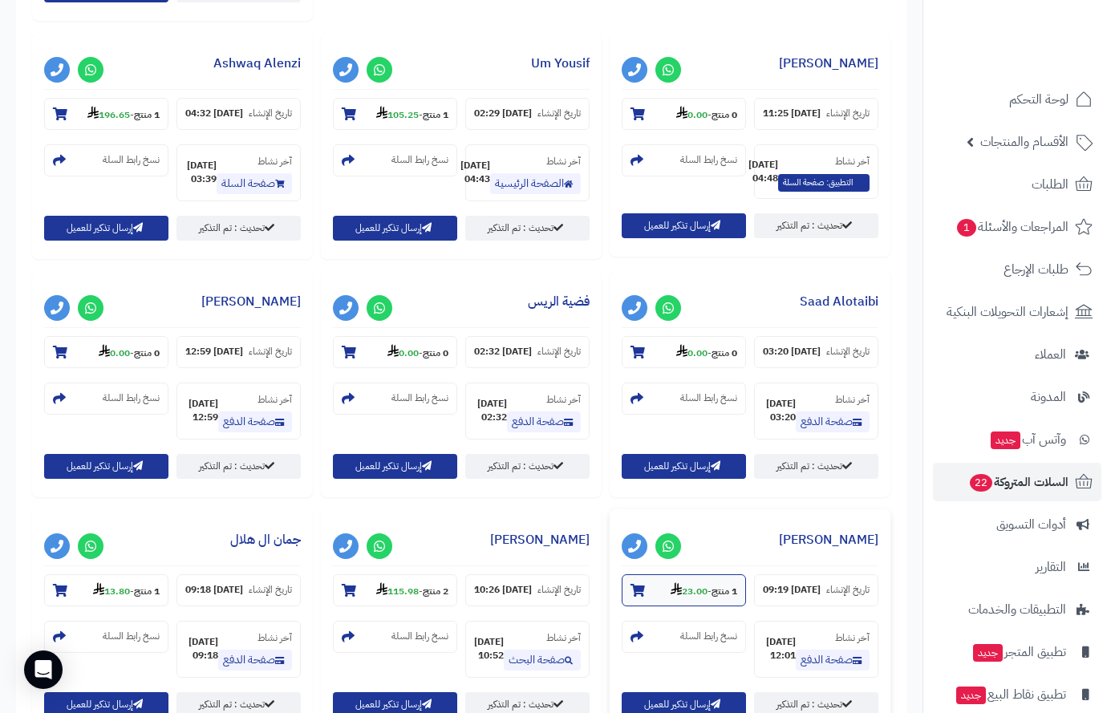
click at [631, 584] on icon at bounding box center [638, 590] width 14 height 13
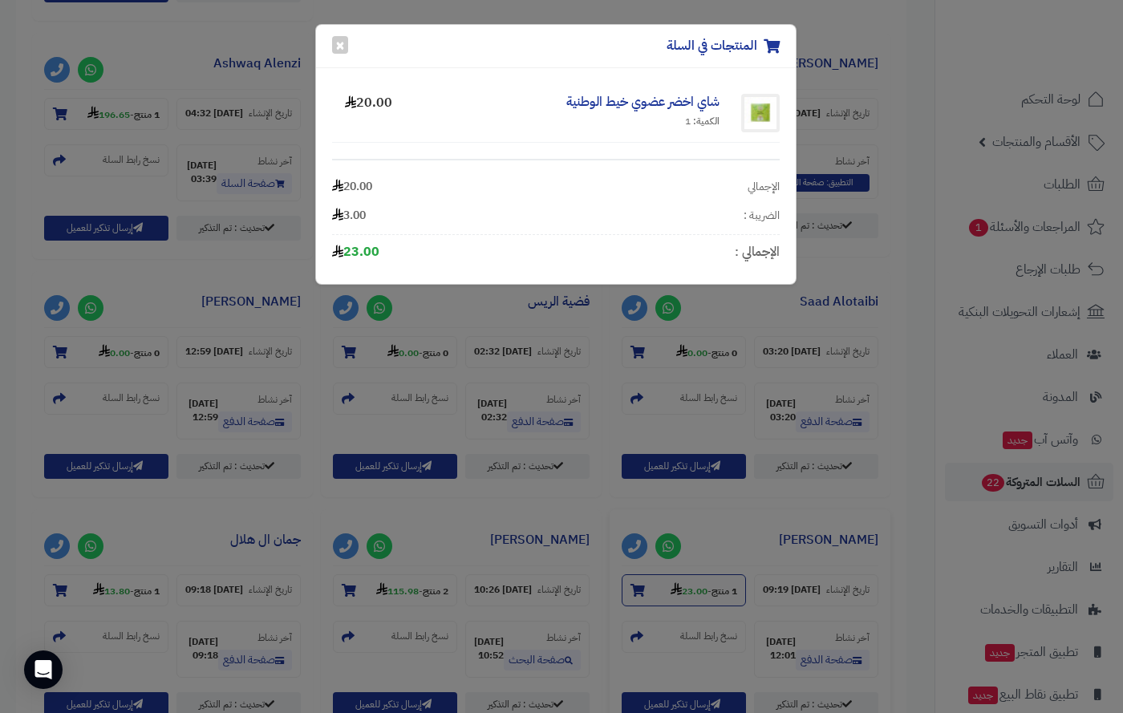
click at [349, 406] on div "المنتجات في السلة × شاي اخضر عضوي خيط الوطنية الكمية: 1 20.00 الإجمالي 20.00 ال…" at bounding box center [561, 356] width 1123 height 713
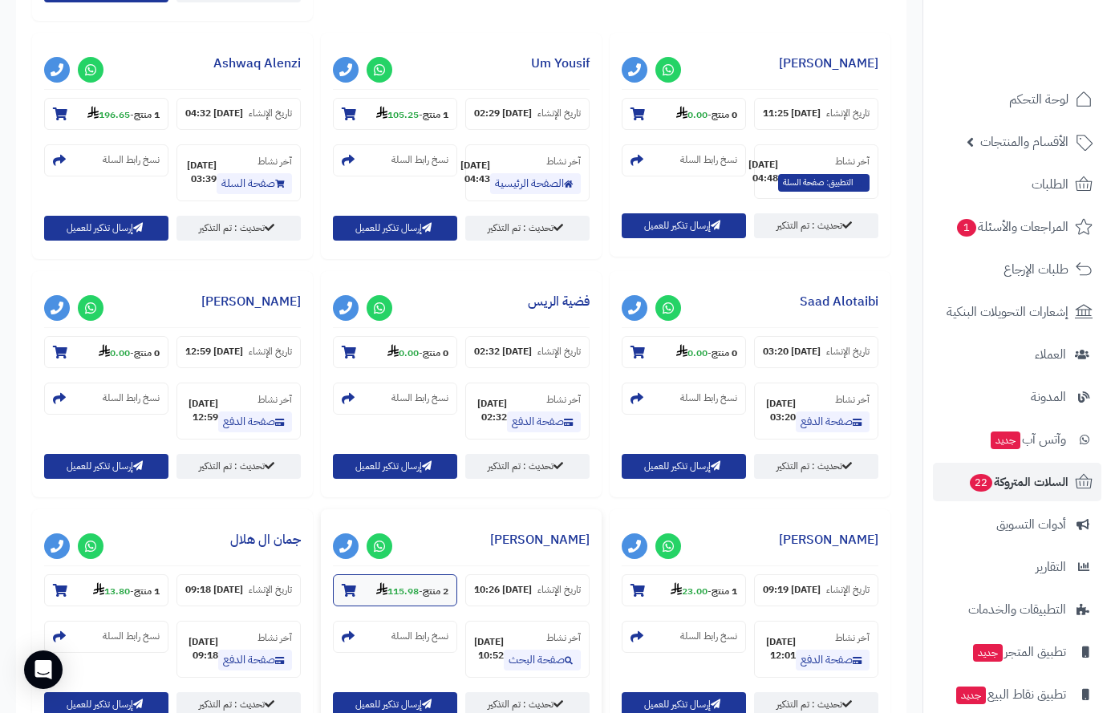
click at [342, 584] on icon at bounding box center [349, 590] width 14 height 13
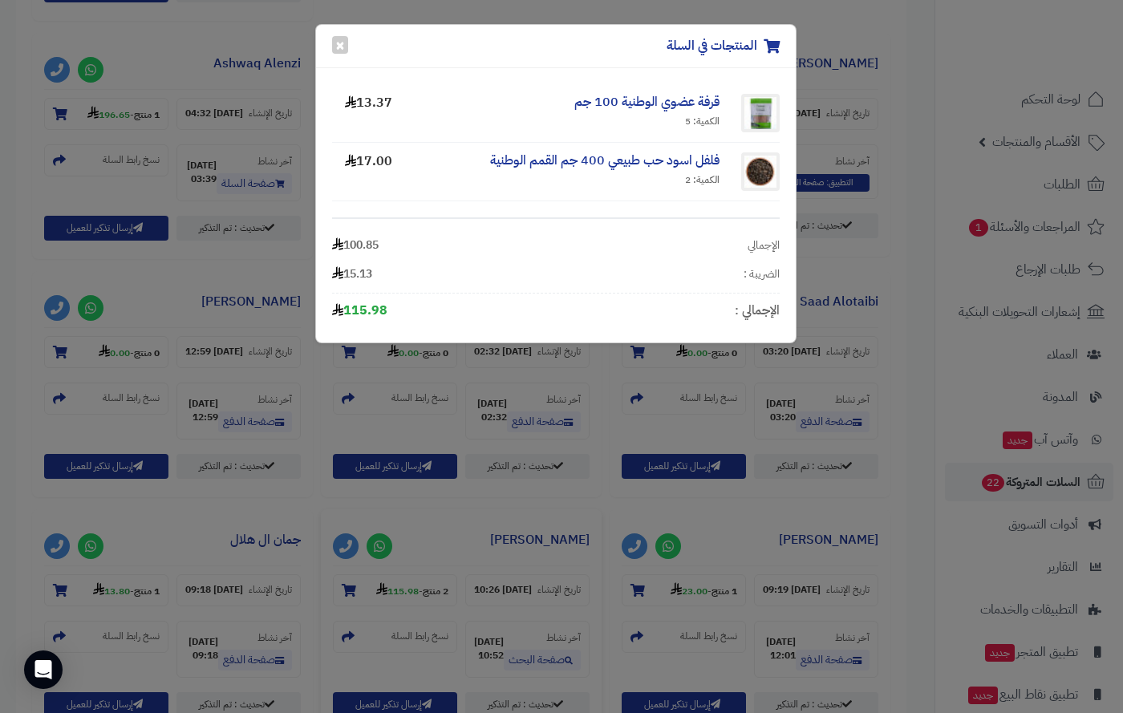
click at [65, 408] on div "المنتجات في السلة × قرفة عضوي الوطنية 100 جم الكمية: 5 13.37 فلفل اسود حب طبيعي…" at bounding box center [561, 356] width 1123 height 713
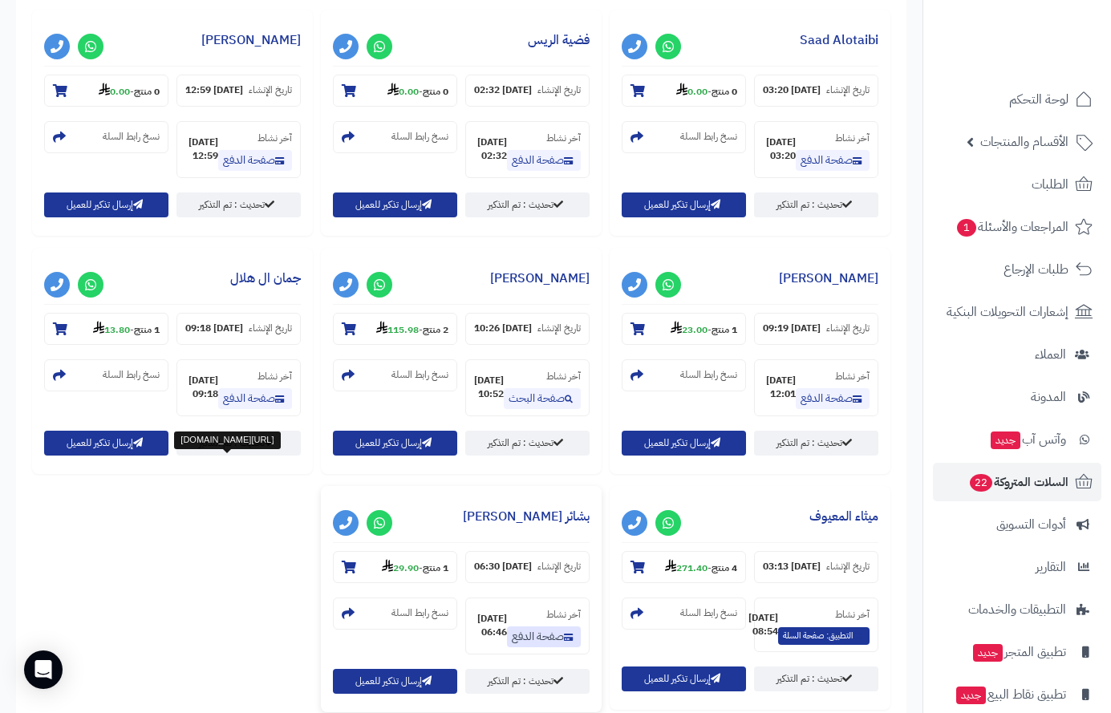
scroll to position [1517, 0]
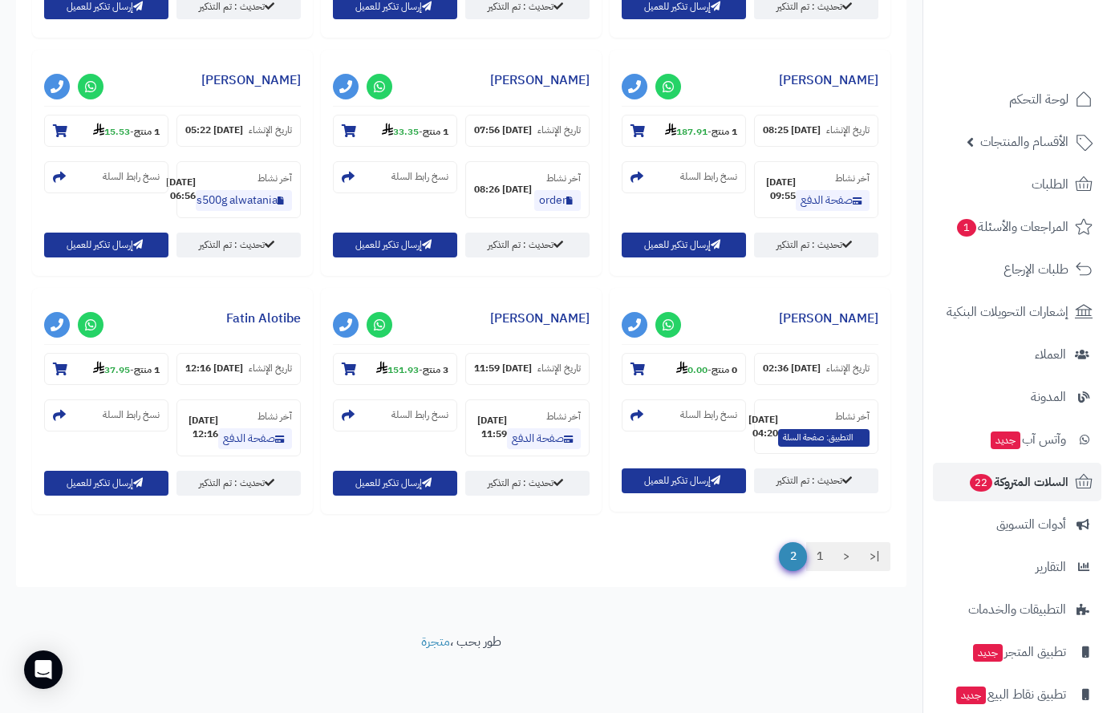
scroll to position [1082, 0]
click at [63, 385] on section "1 منتج - 37.95" at bounding box center [106, 369] width 124 height 32
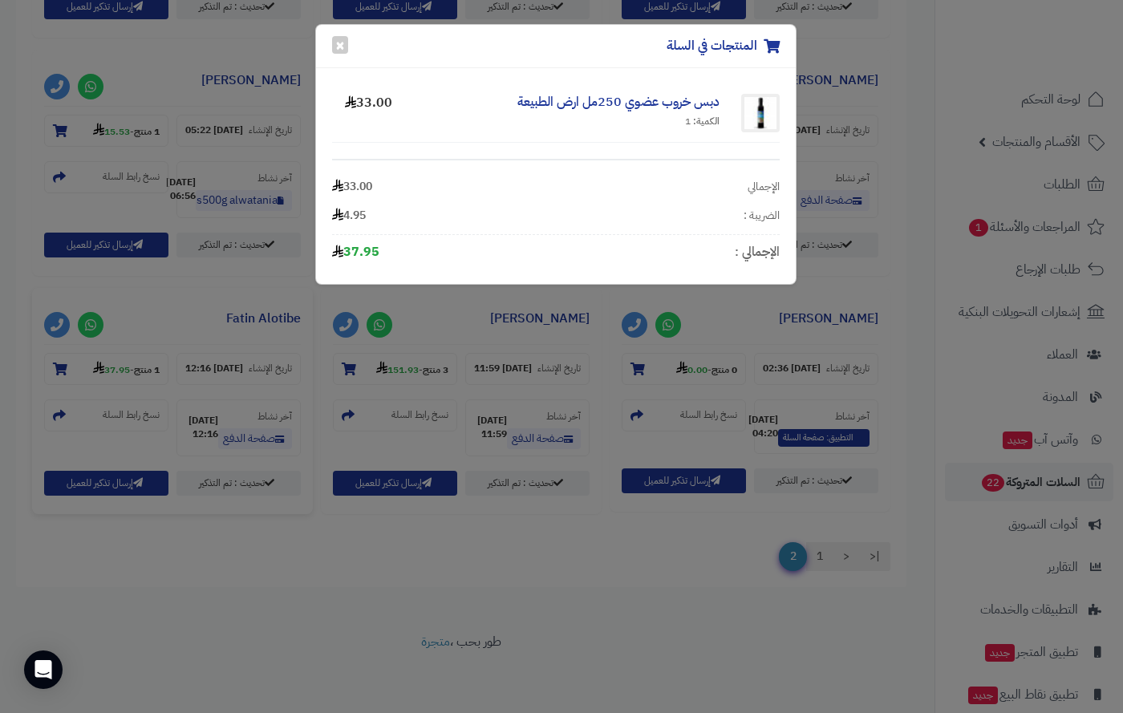
click at [62, 433] on div "المنتجات في السلة × دبس خروب عضوي 250مل ارض الطبيعة الكمية: 1 33.00 الإجمالي 33…" at bounding box center [561, 356] width 1123 height 713
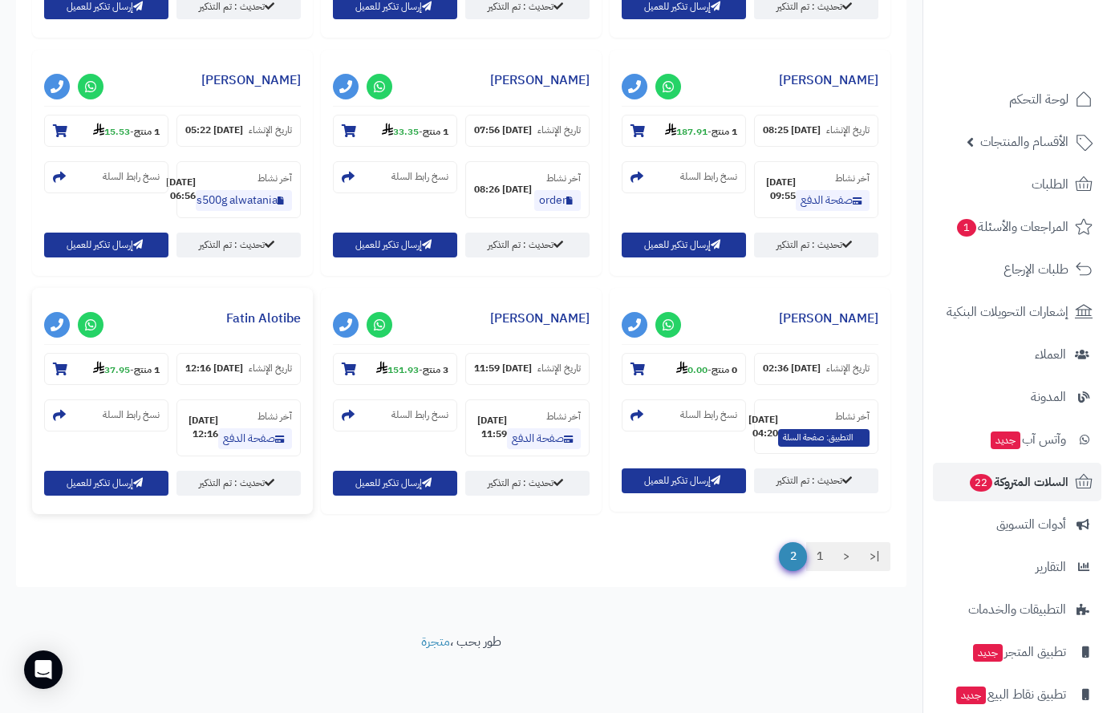
scroll to position [921, 0]
click at [342, 363] on icon at bounding box center [349, 369] width 14 height 13
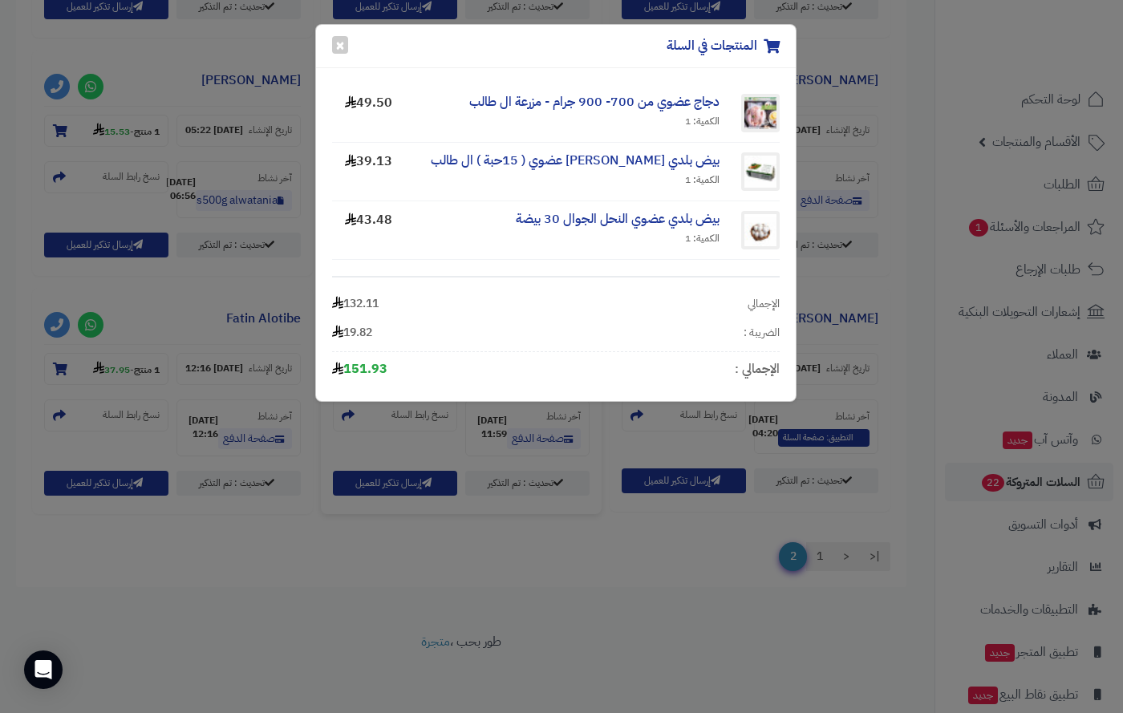
click at [63, 351] on div "المنتجات في السلة × دجاج عضوي من 700- 900 جرام - مزرعة ال طالب الكمية: 1 49.50 …" at bounding box center [561, 356] width 1123 height 713
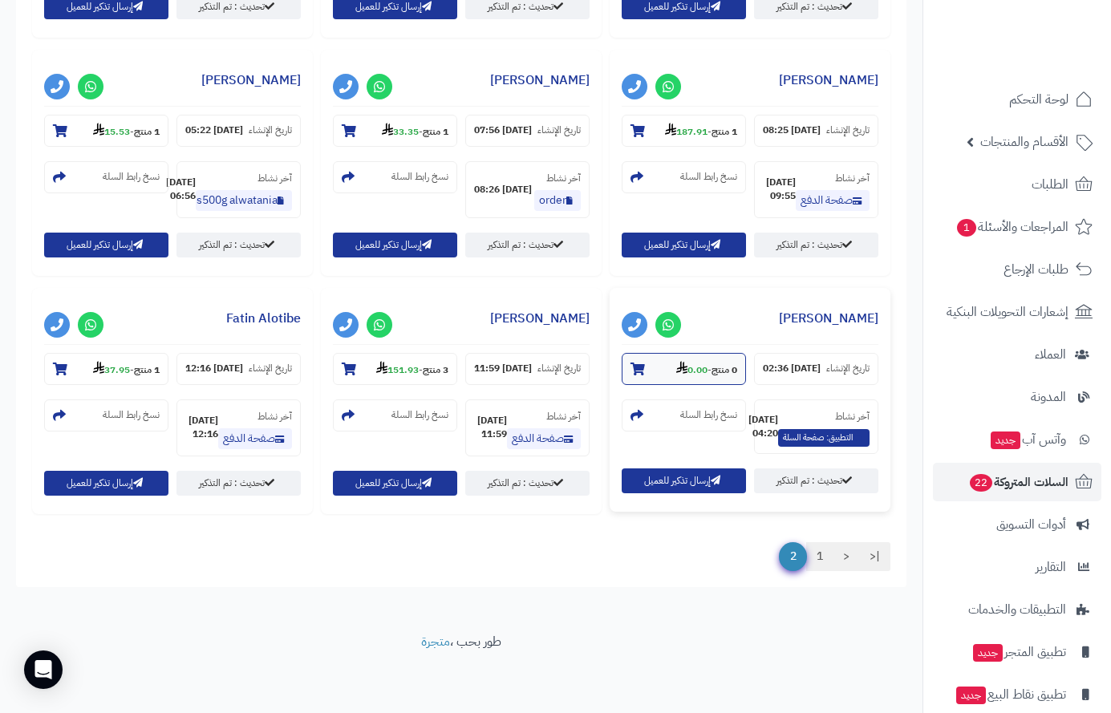
click at [622, 353] on section "0 منتج - 0.00" at bounding box center [684, 369] width 124 height 32
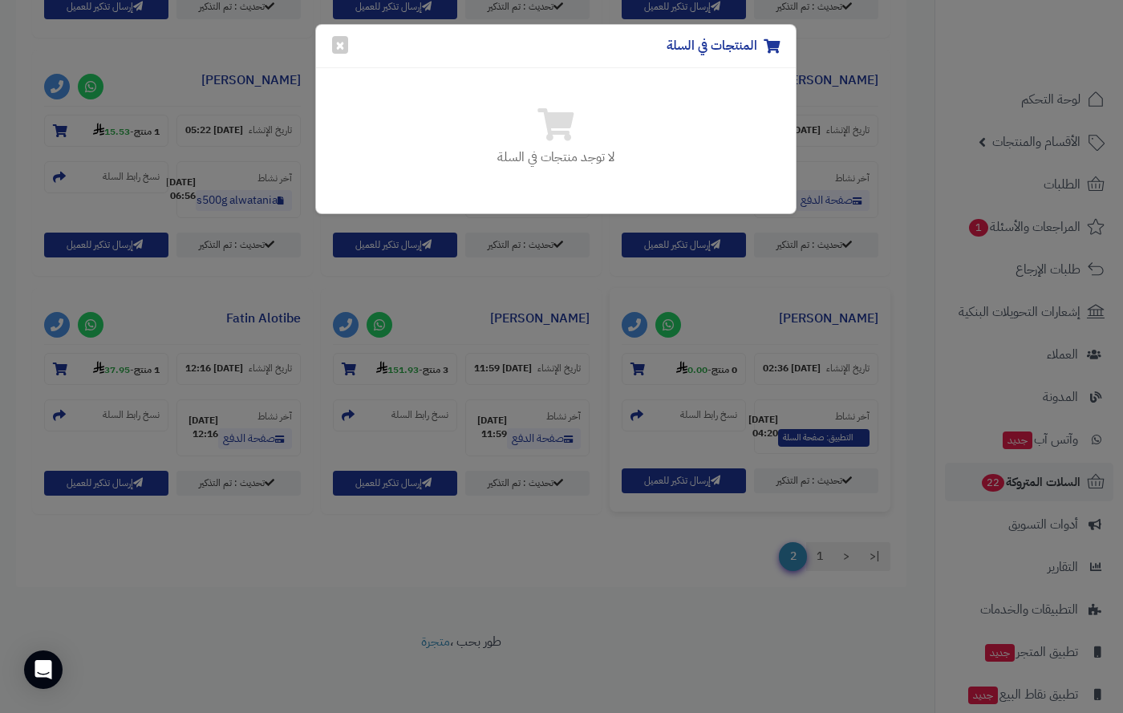
click at [343, 344] on div "المنتجات في السلة × لا توجد منتجات في السلة" at bounding box center [561, 356] width 1123 height 713
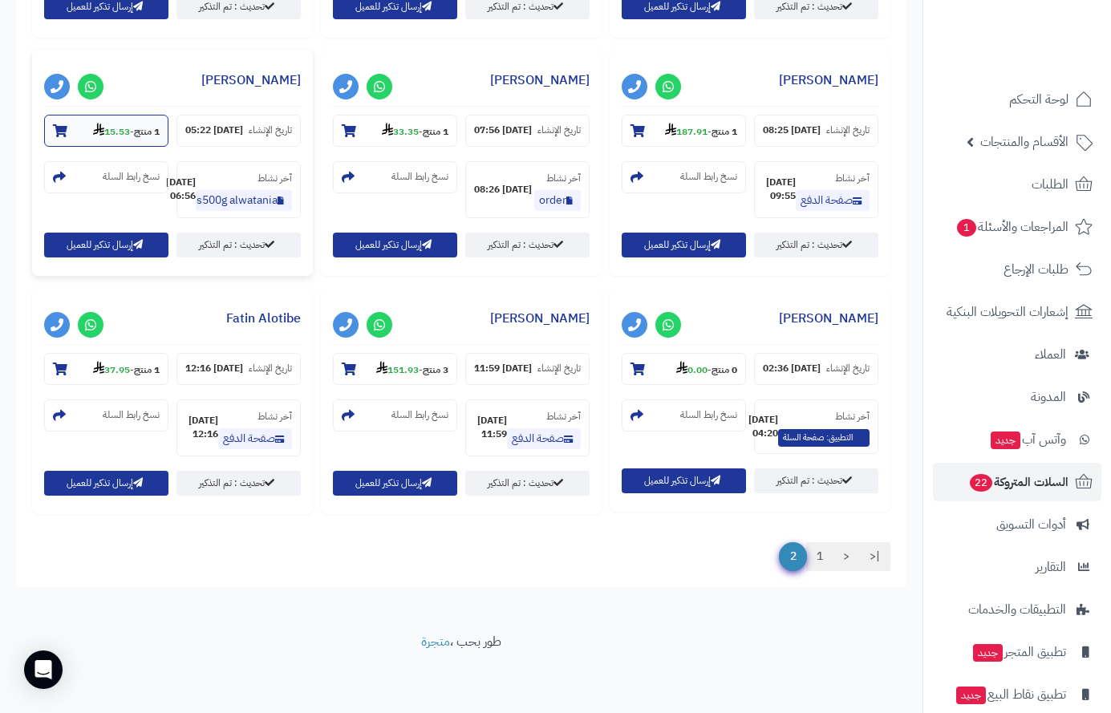
click at [67, 137] on icon at bounding box center [60, 130] width 14 height 13
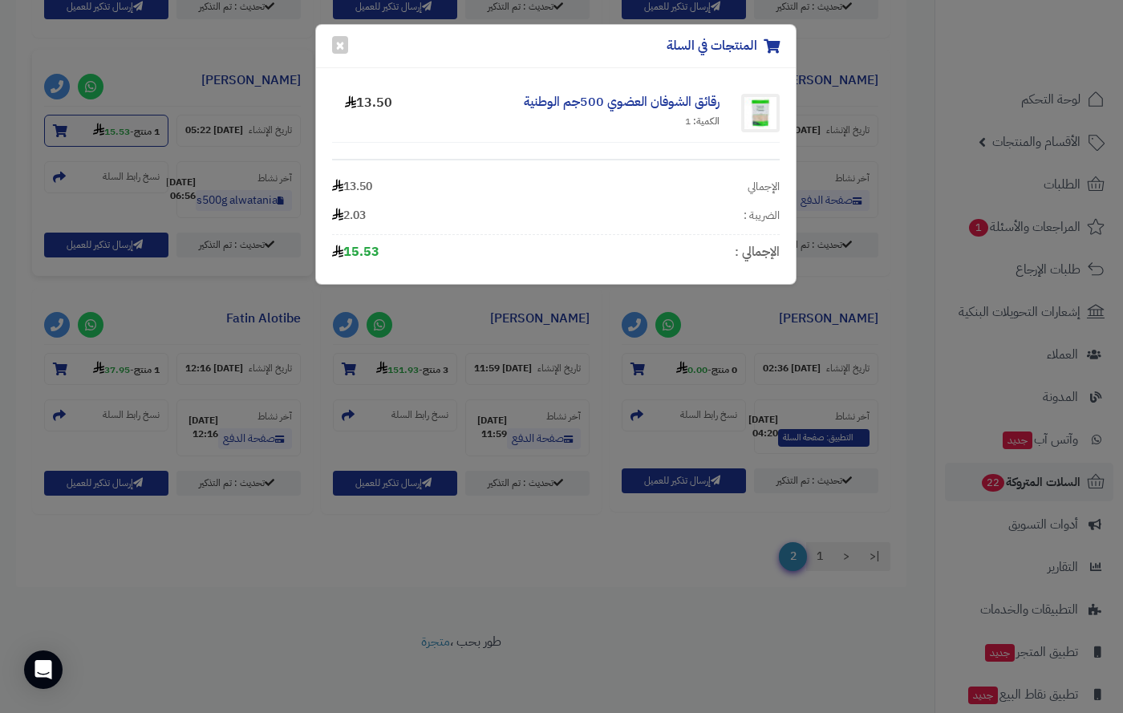
click at [637, 358] on div "المنتجات في السلة × رقائق الشوفان العضوي 500جم الوطنية الكمية: 1 13.50 الإجمالي…" at bounding box center [561, 356] width 1123 height 713
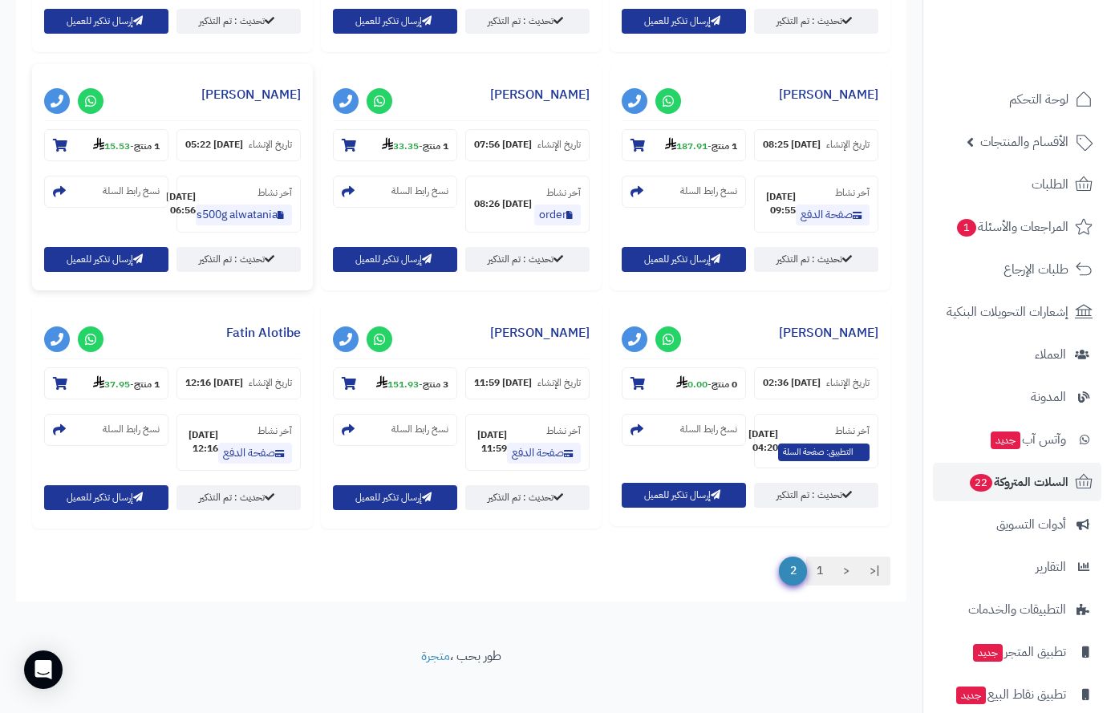
scroll to position [841, 0]
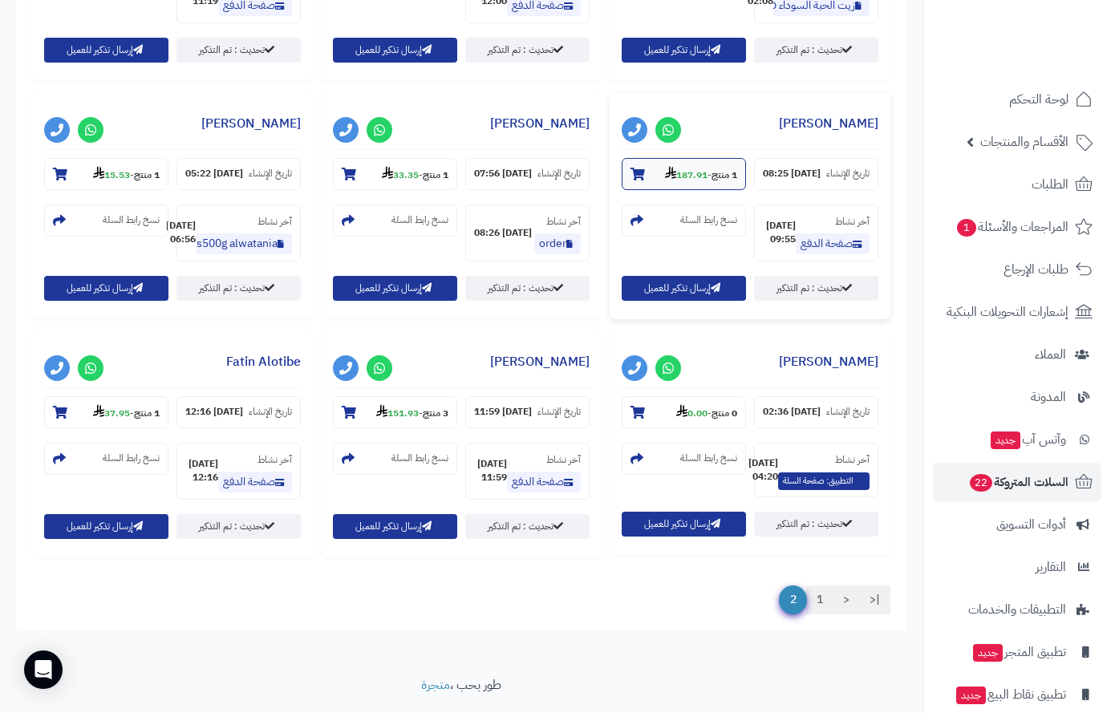
click at [631, 181] on icon at bounding box center [638, 174] width 14 height 13
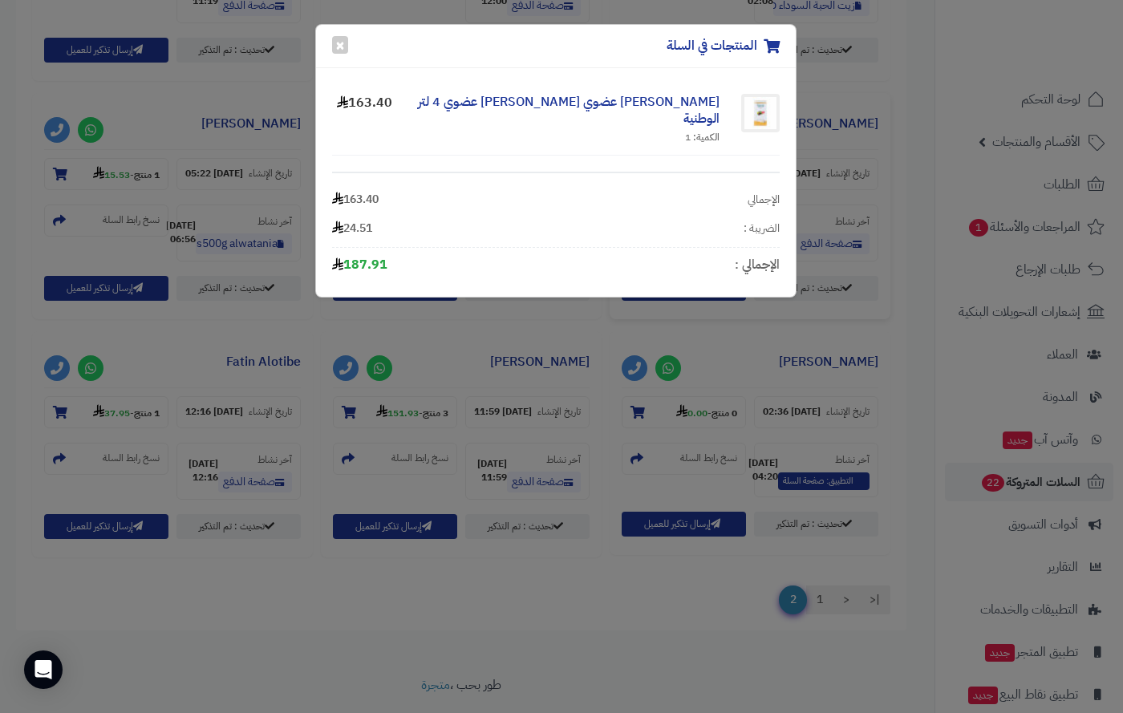
drag, startPoint x: 234, startPoint y: 114, endPoint x: 225, endPoint y: 124, distance: 13.7
click at [233, 116] on div "المنتجات في السلة × زيت زيتون عضوي بكر ممتاز عضوي 4 لتر الوطنية الكمية: 1 163.4…" at bounding box center [561, 356] width 1123 height 713
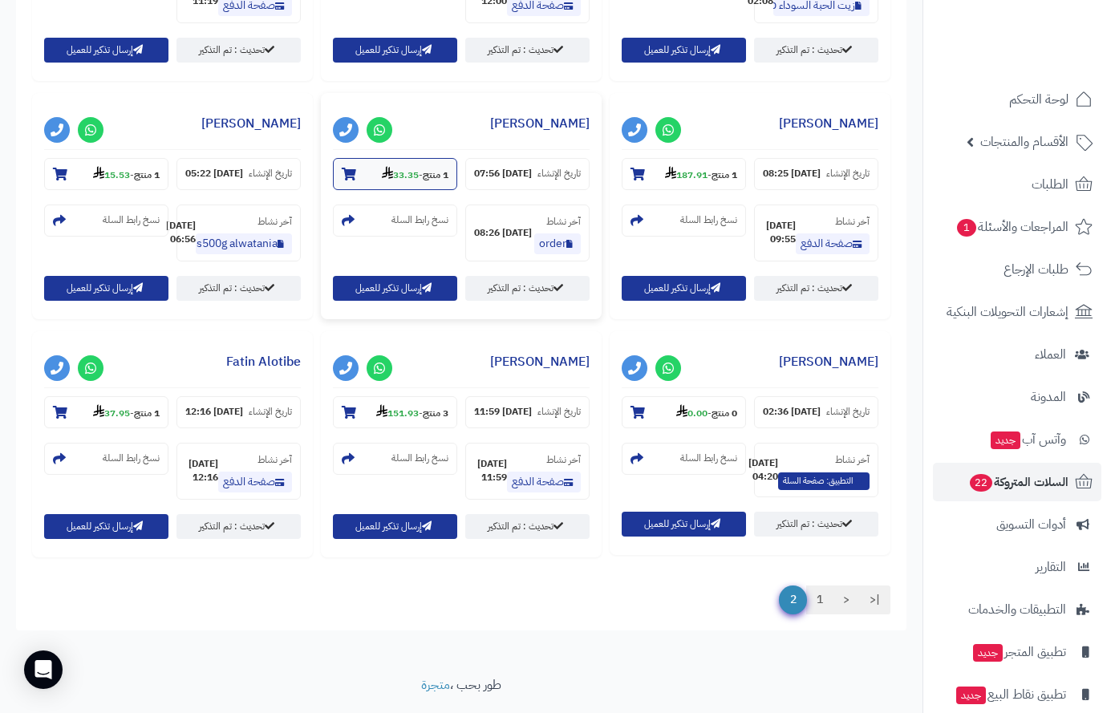
click at [342, 181] on icon at bounding box center [349, 174] width 14 height 13
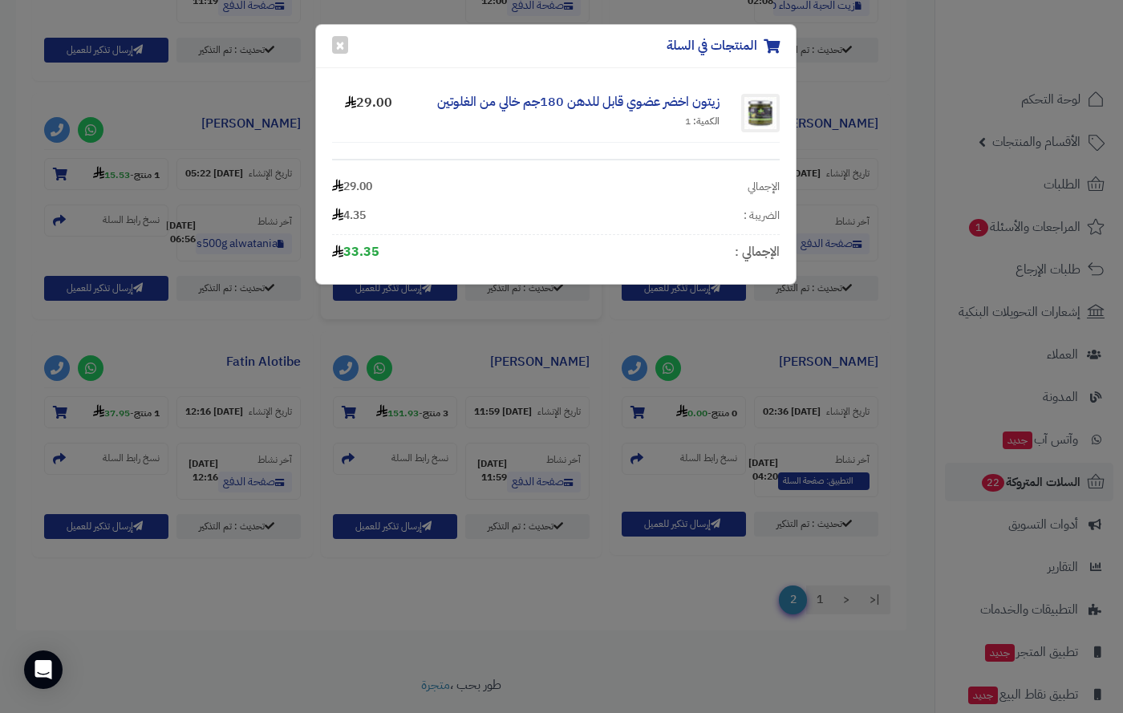
click at [59, 178] on div "المنتجات في السلة × زيتون اخضر عضوي قابل للدهن 180جم خالي من الغلوتين الكمية: 1…" at bounding box center [561, 356] width 1123 height 713
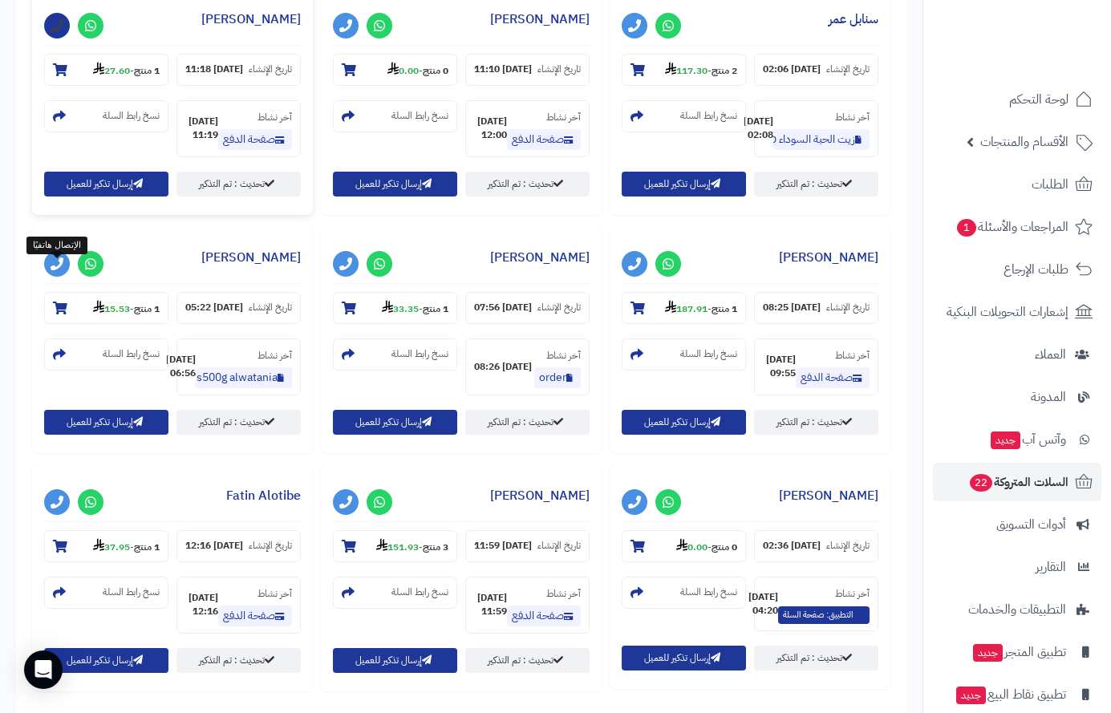
scroll to position [520, 0]
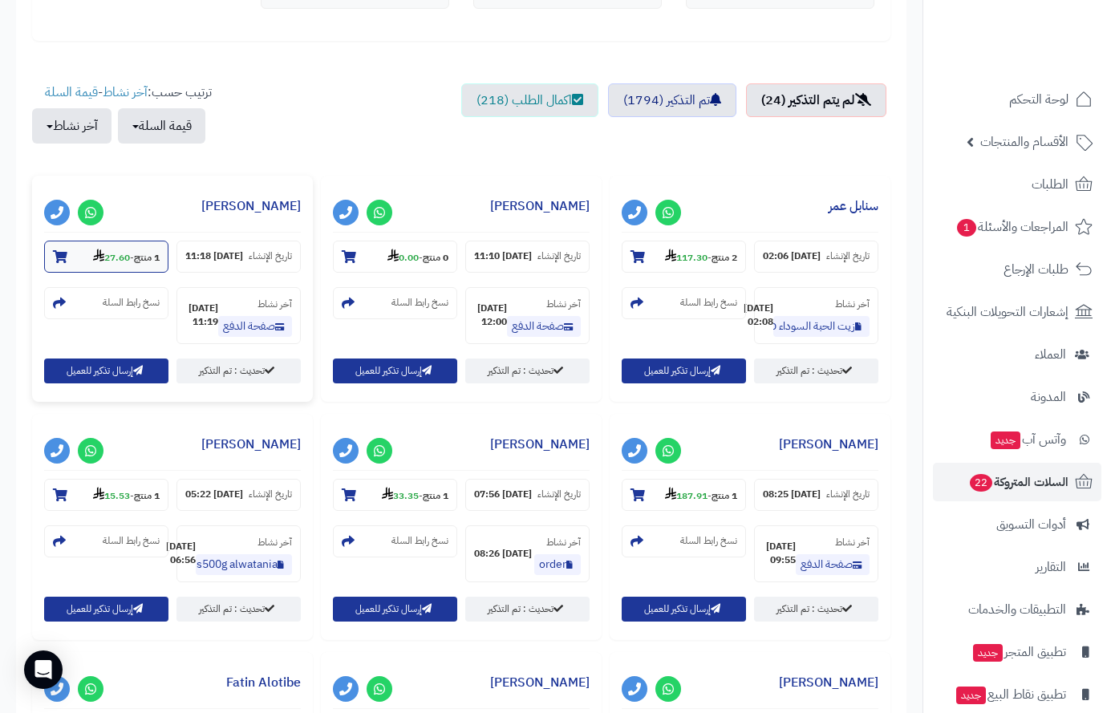
click at [59, 252] on icon at bounding box center [60, 256] width 14 height 13
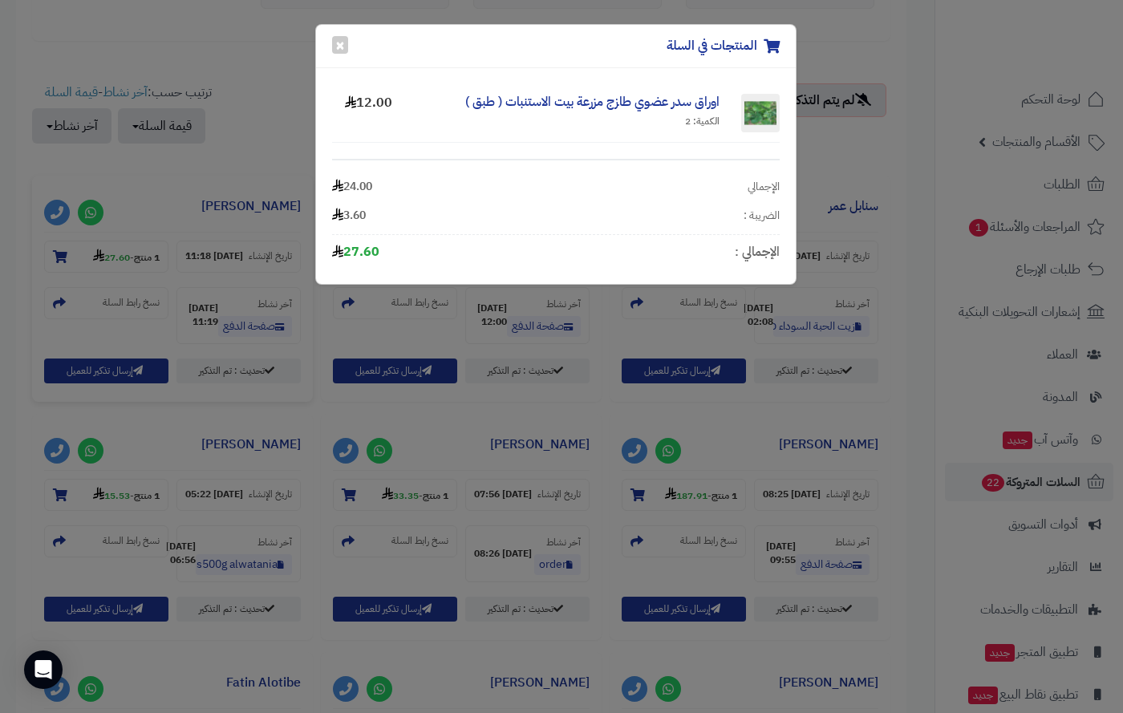
click at [59, 253] on div "المنتجات في السلة × اوراق سدر عضوي طازج مزرعة بيت الاستنبات ( طبق ) الكمية: 2 1…" at bounding box center [561, 356] width 1123 height 713
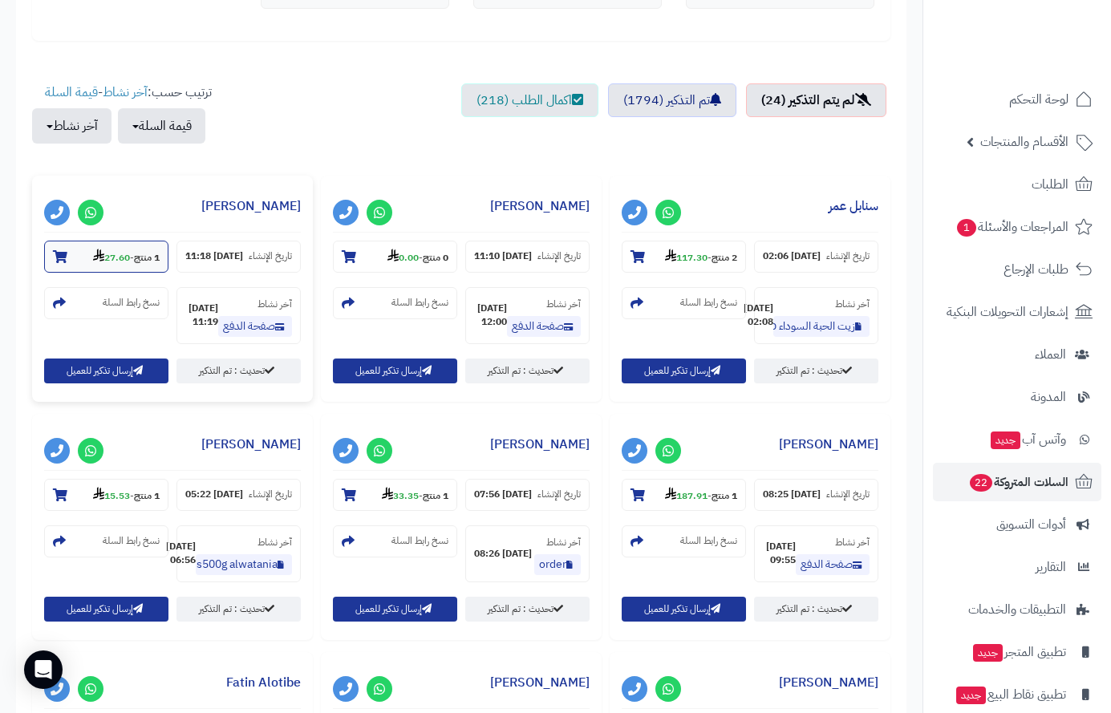
click at [59, 252] on icon at bounding box center [60, 256] width 14 height 13
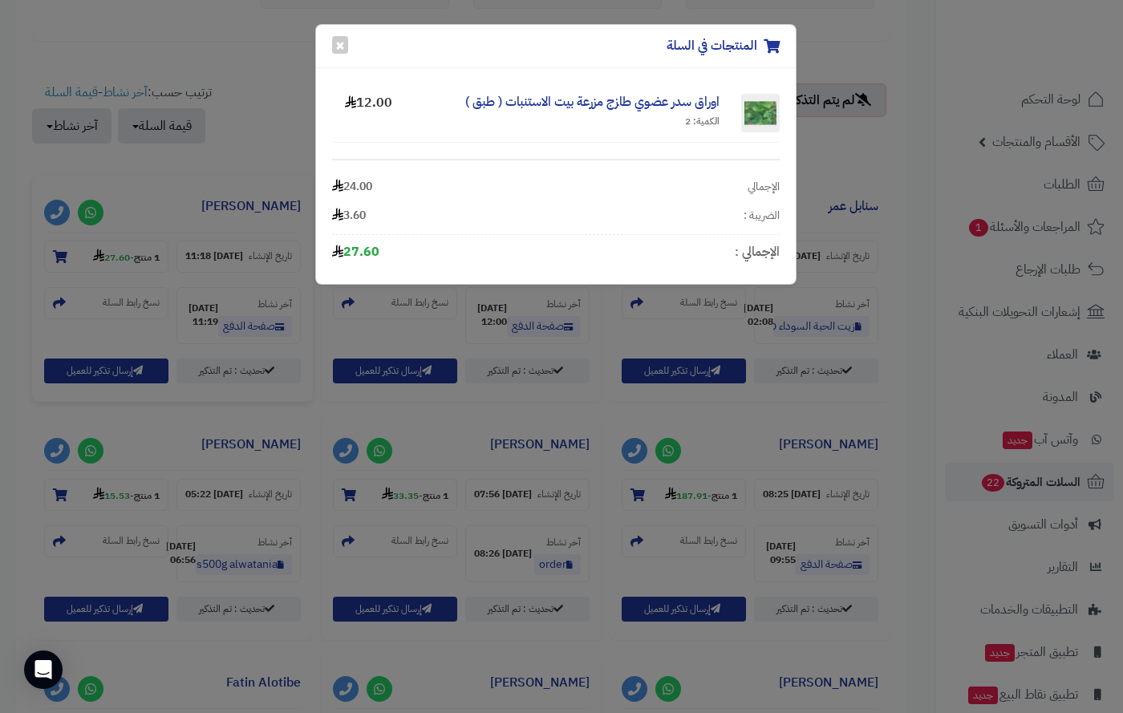
click at [59, 253] on div "المنتجات في السلة × اوراق سدر عضوي طازج مزرعة بيت الاستنبات ( طبق ) الكمية: 2 1…" at bounding box center [561, 356] width 1123 height 713
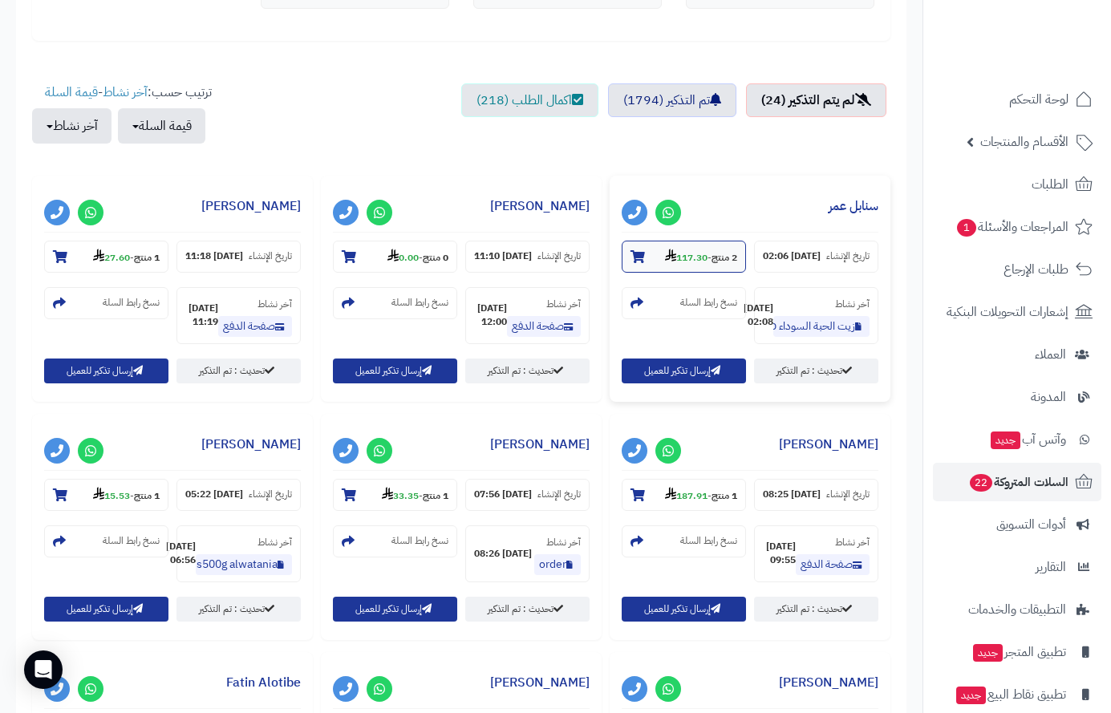
click at [636, 251] on icon at bounding box center [638, 256] width 14 height 13
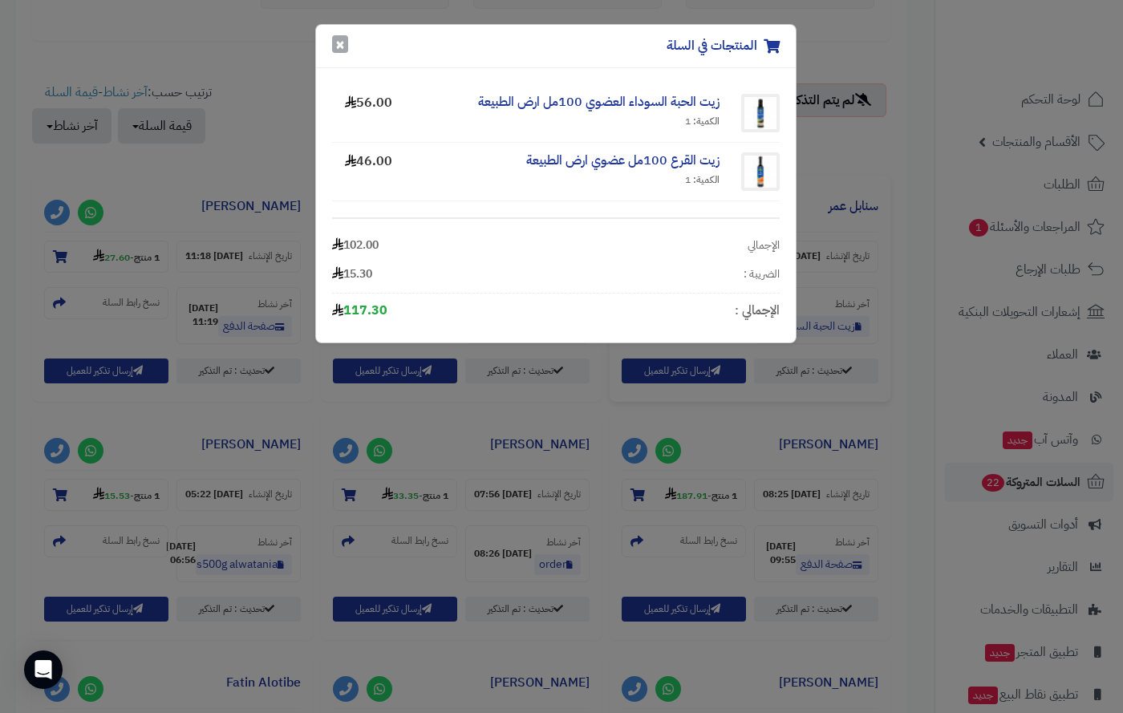
click at [343, 41] on button "×" at bounding box center [340, 44] width 16 height 18
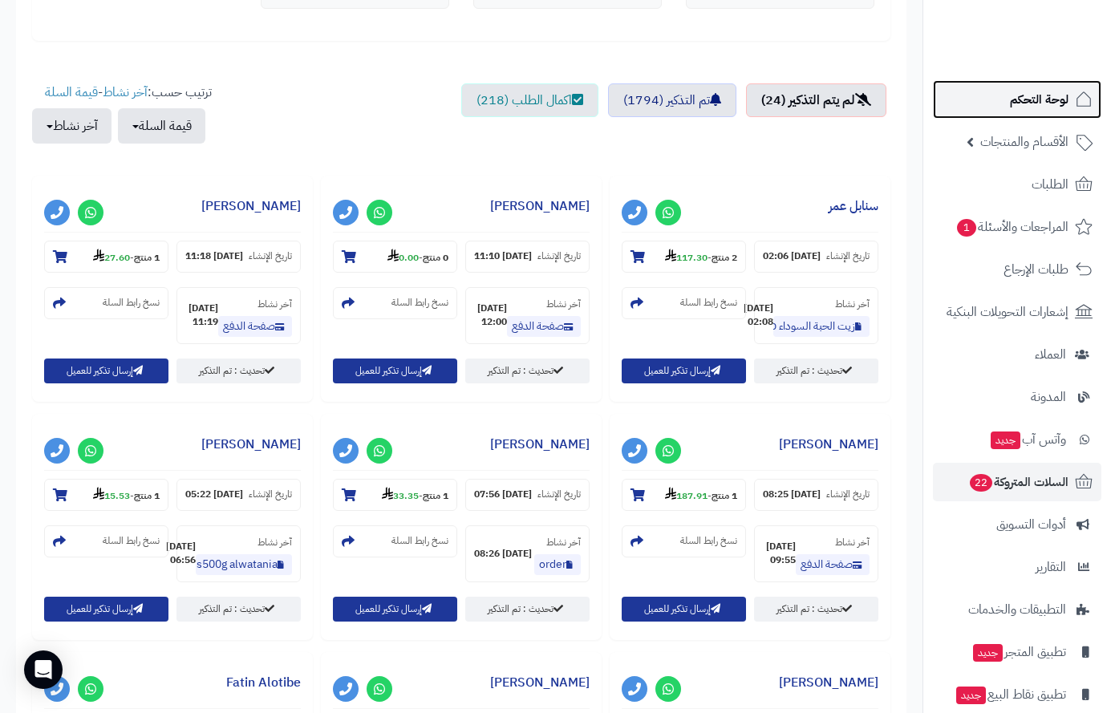
click at [1025, 94] on span "لوحة التحكم" at bounding box center [1039, 99] width 59 height 22
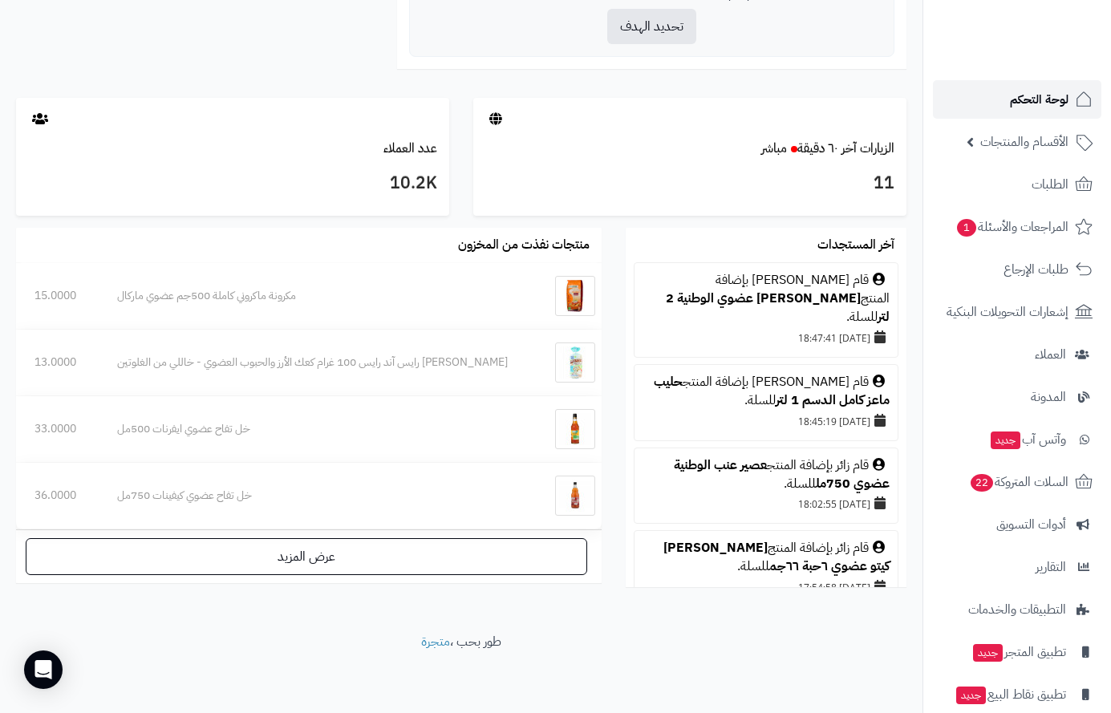
click at [1046, 99] on span "لوحة التحكم" at bounding box center [1039, 99] width 59 height 22
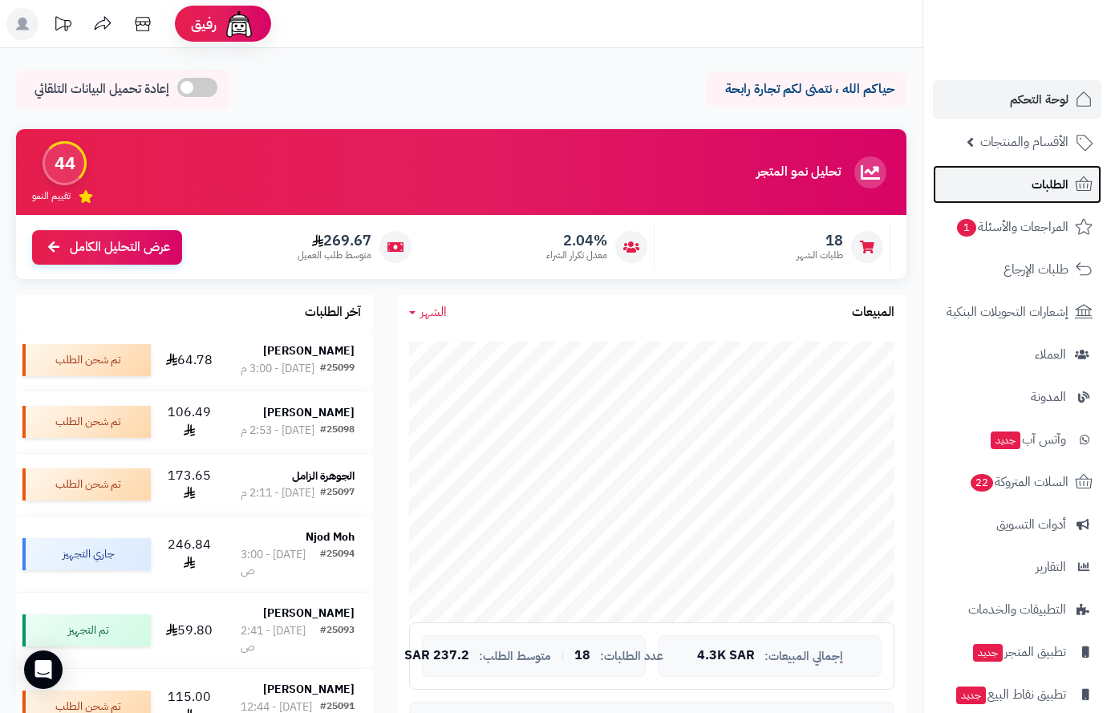
click at [1050, 189] on span "الطلبات" at bounding box center [1050, 184] width 37 height 22
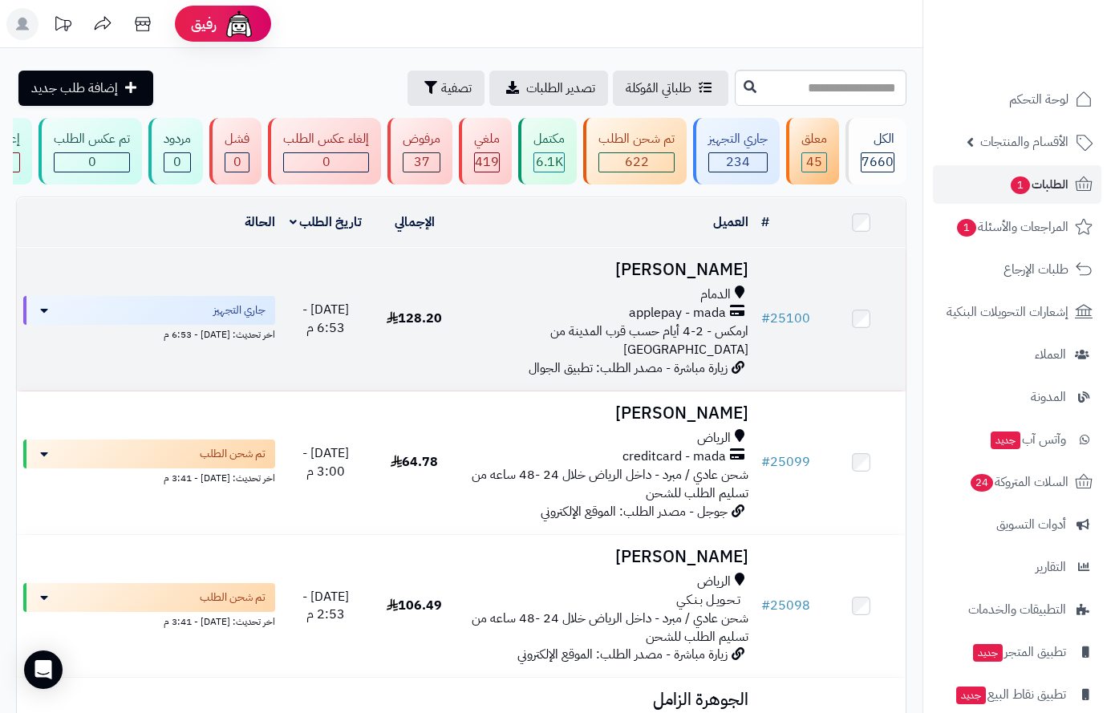
click at [717, 294] on span "الدمام" at bounding box center [716, 295] width 30 height 18
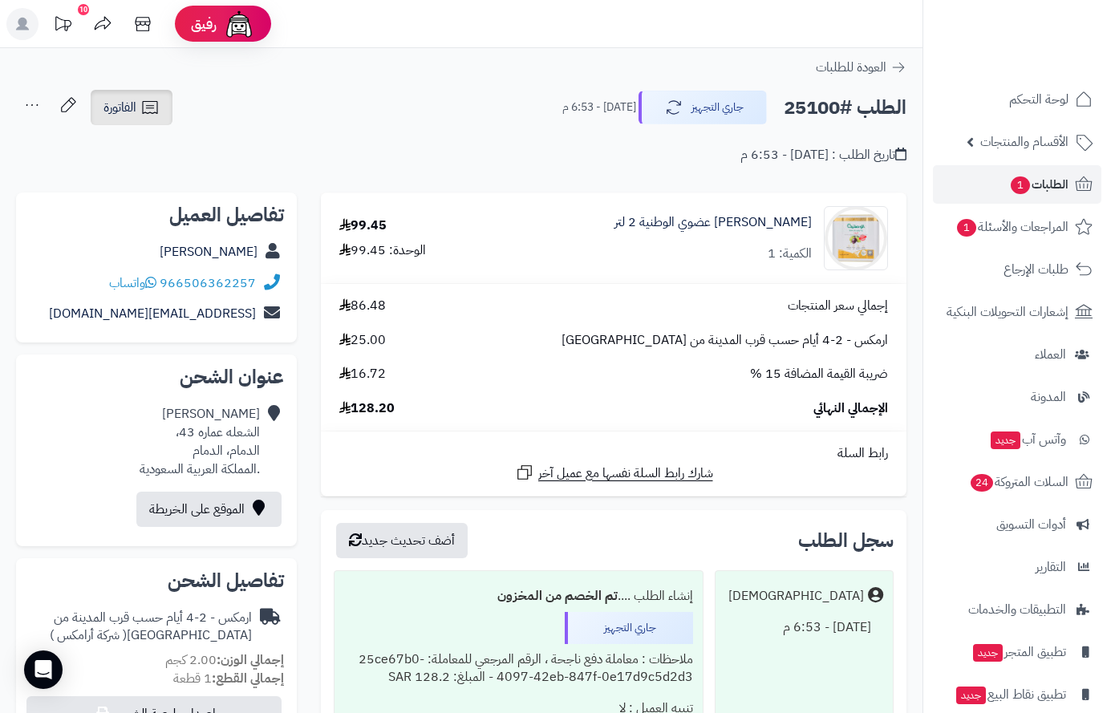
click at [110, 108] on span "الفاتورة" at bounding box center [120, 107] width 33 height 19
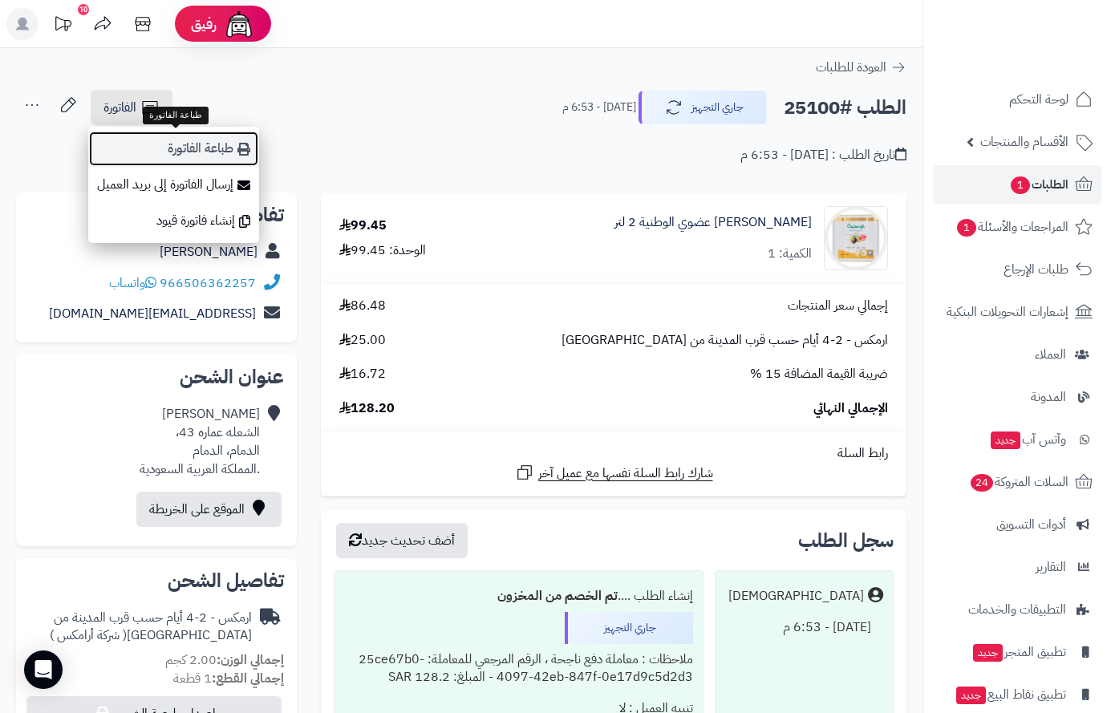
click at [216, 149] on link "طباعة الفاتورة" at bounding box center [173, 149] width 171 height 36
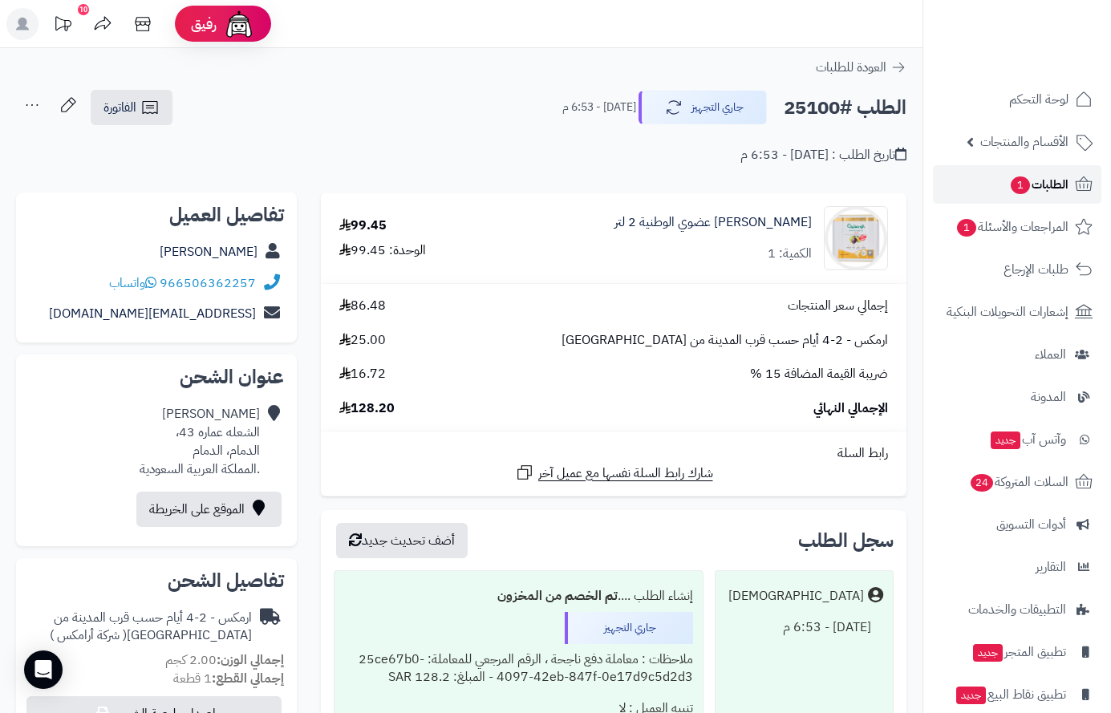
click at [1029, 181] on span "الطلبات 1" at bounding box center [1038, 184] width 59 height 22
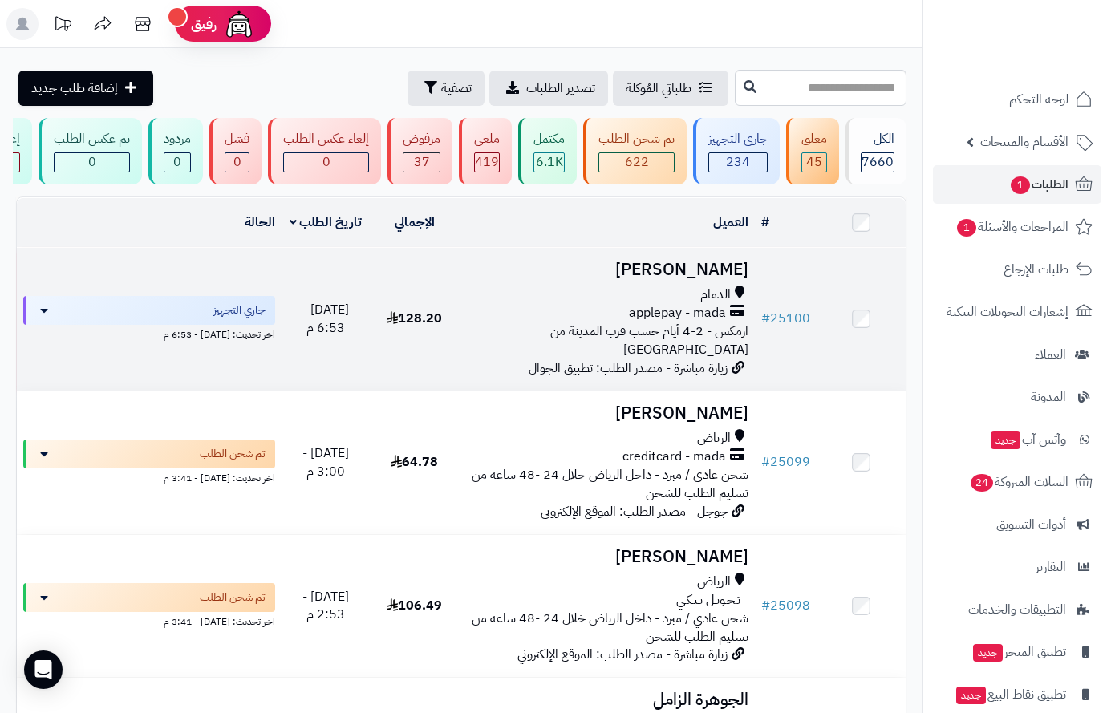
click at [696, 279] on h3 "[PERSON_NAME]" at bounding box center [606, 270] width 283 height 18
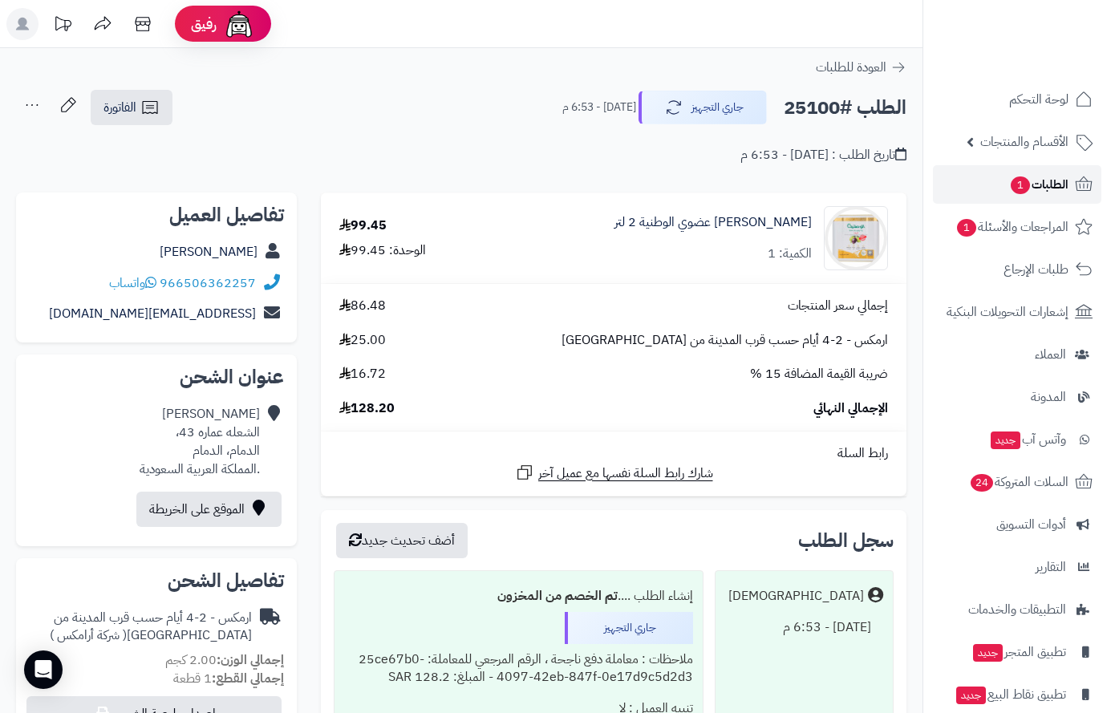
click at [1051, 185] on span "الطلبات 1" at bounding box center [1038, 184] width 59 height 22
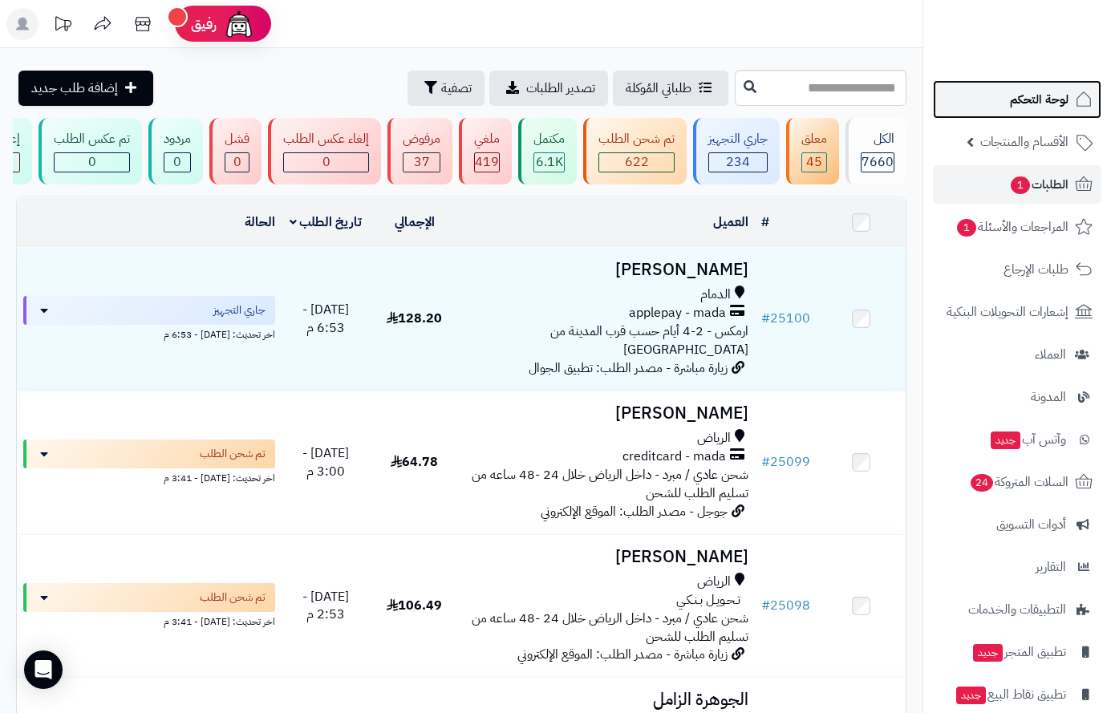
click at [1059, 103] on span "لوحة التحكم" at bounding box center [1039, 99] width 59 height 22
